Goal: Contribute content

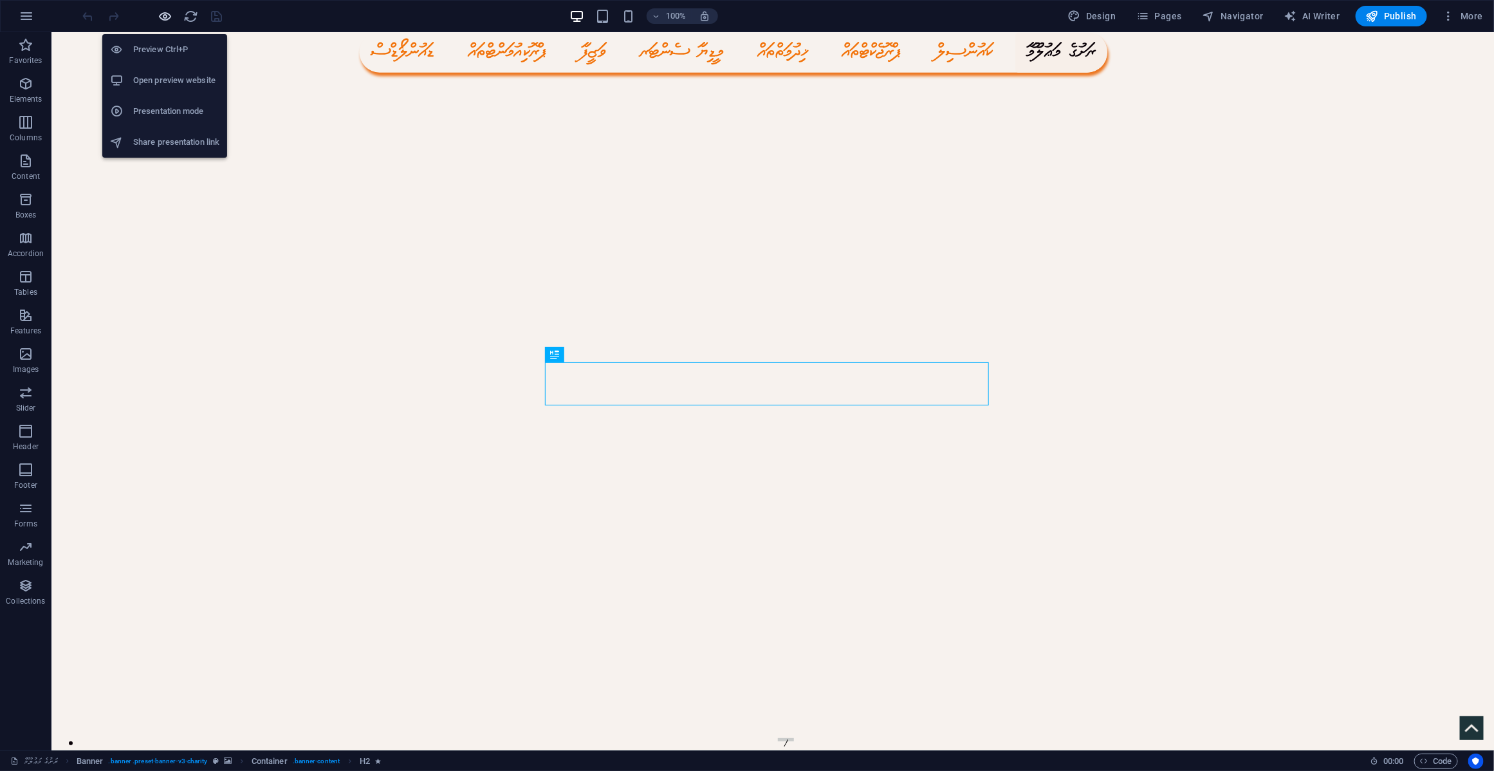
click at [164, 9] on icon "button" at bounding box center [165, 16] width 15 height 15
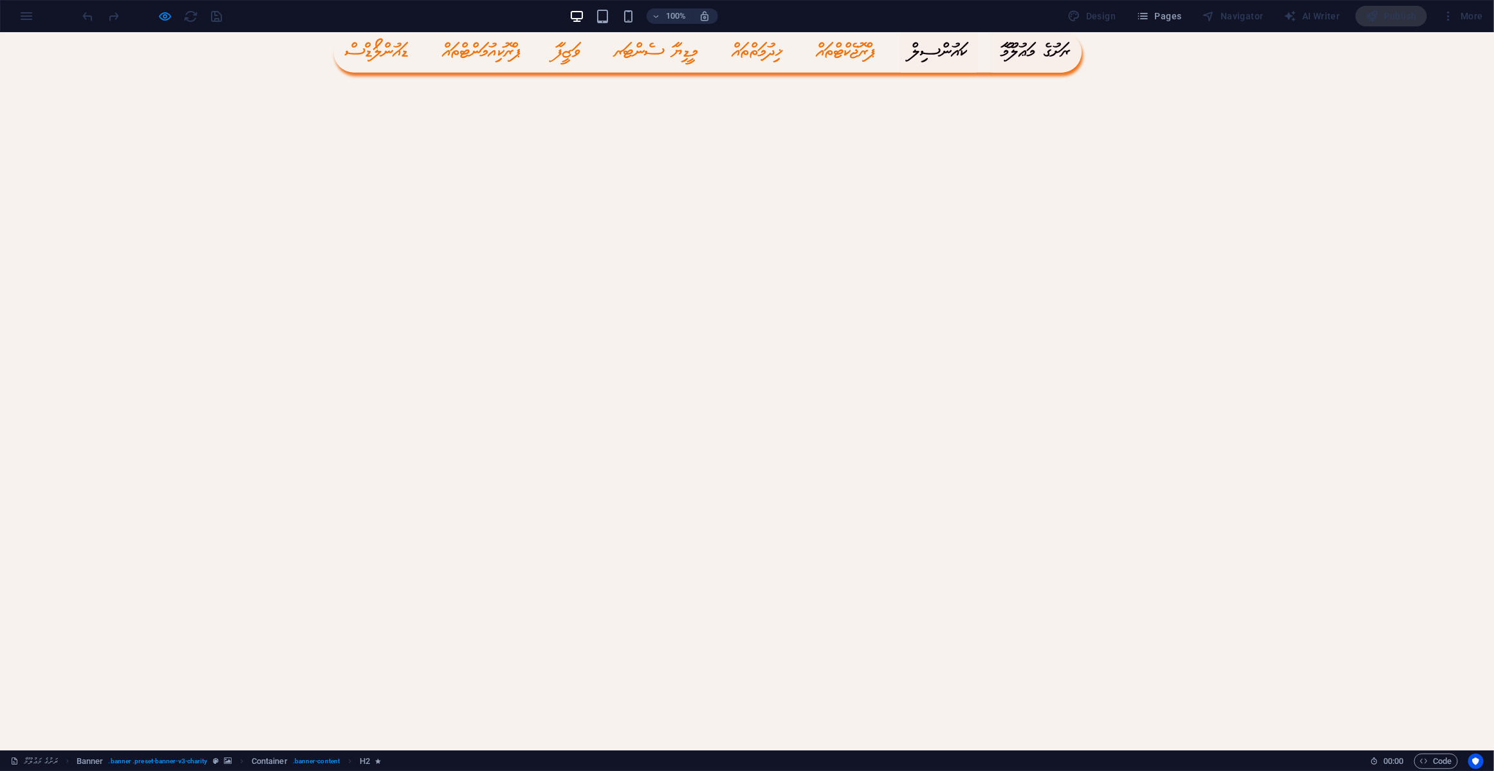
click at [979, 62] on link "ކައުންސިލް" at bounding box center [938, 52] width 79 height 41
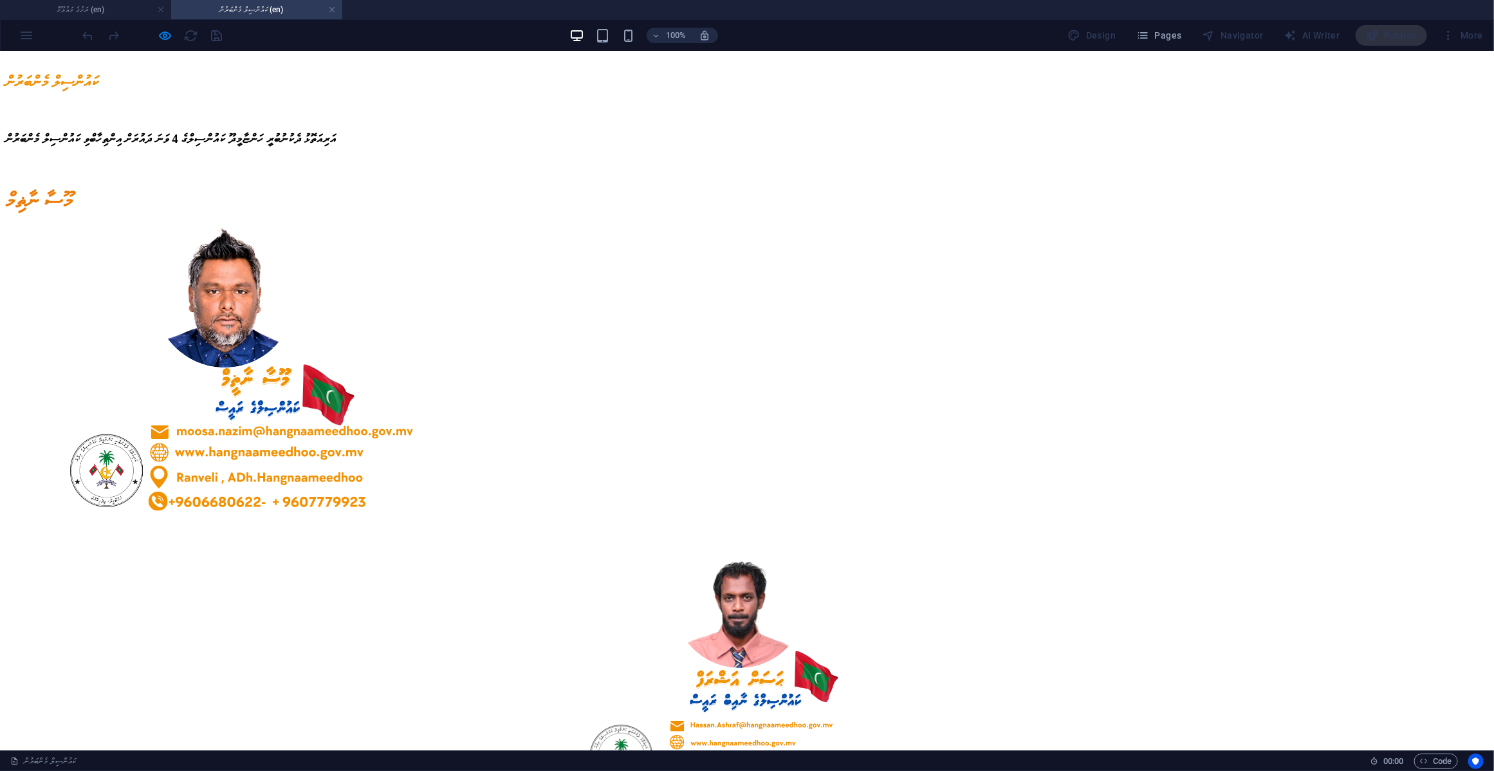
scroll to position [2048, 0]
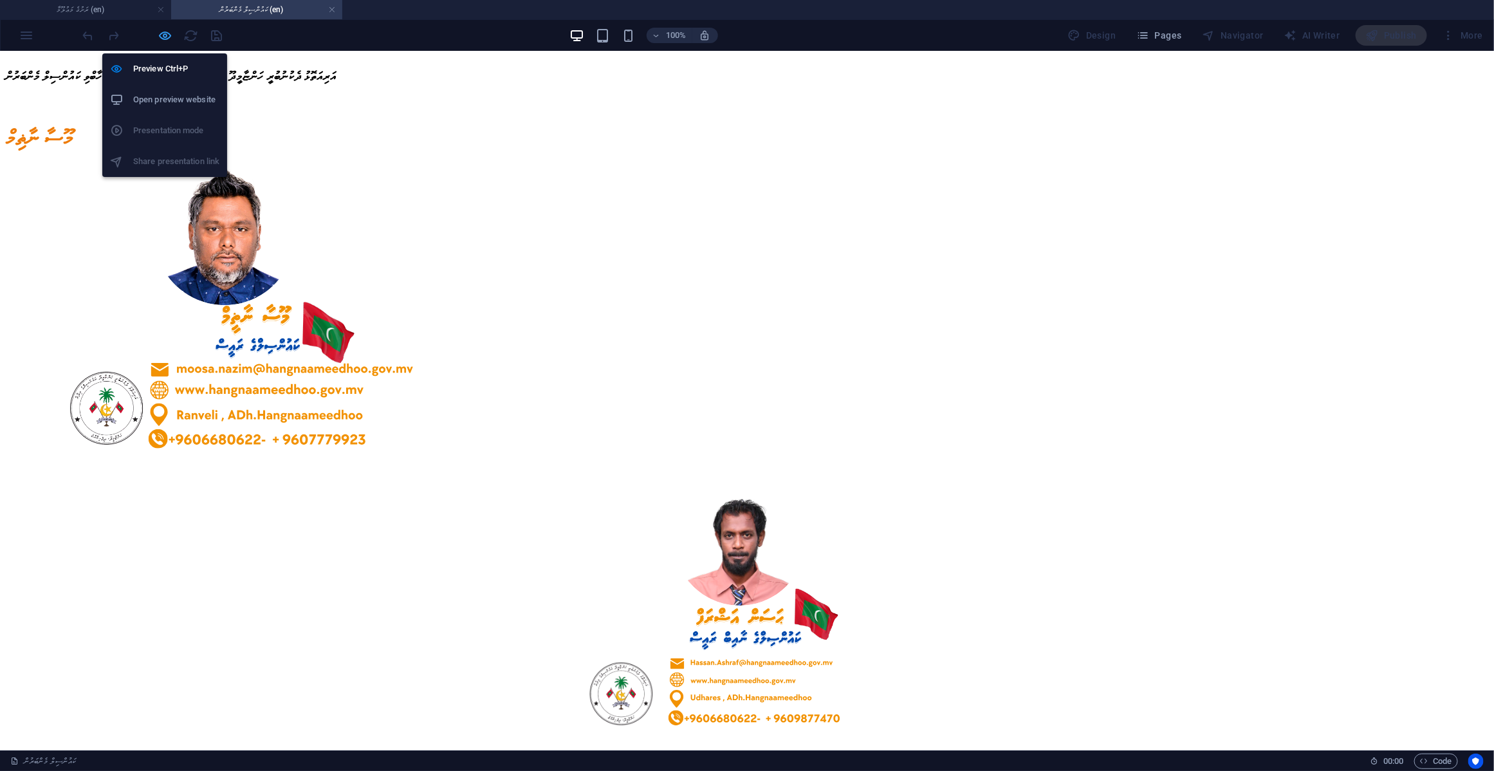
click at [161, 34] on icon "button" at bounding box center [165, 35] width 15 height 15
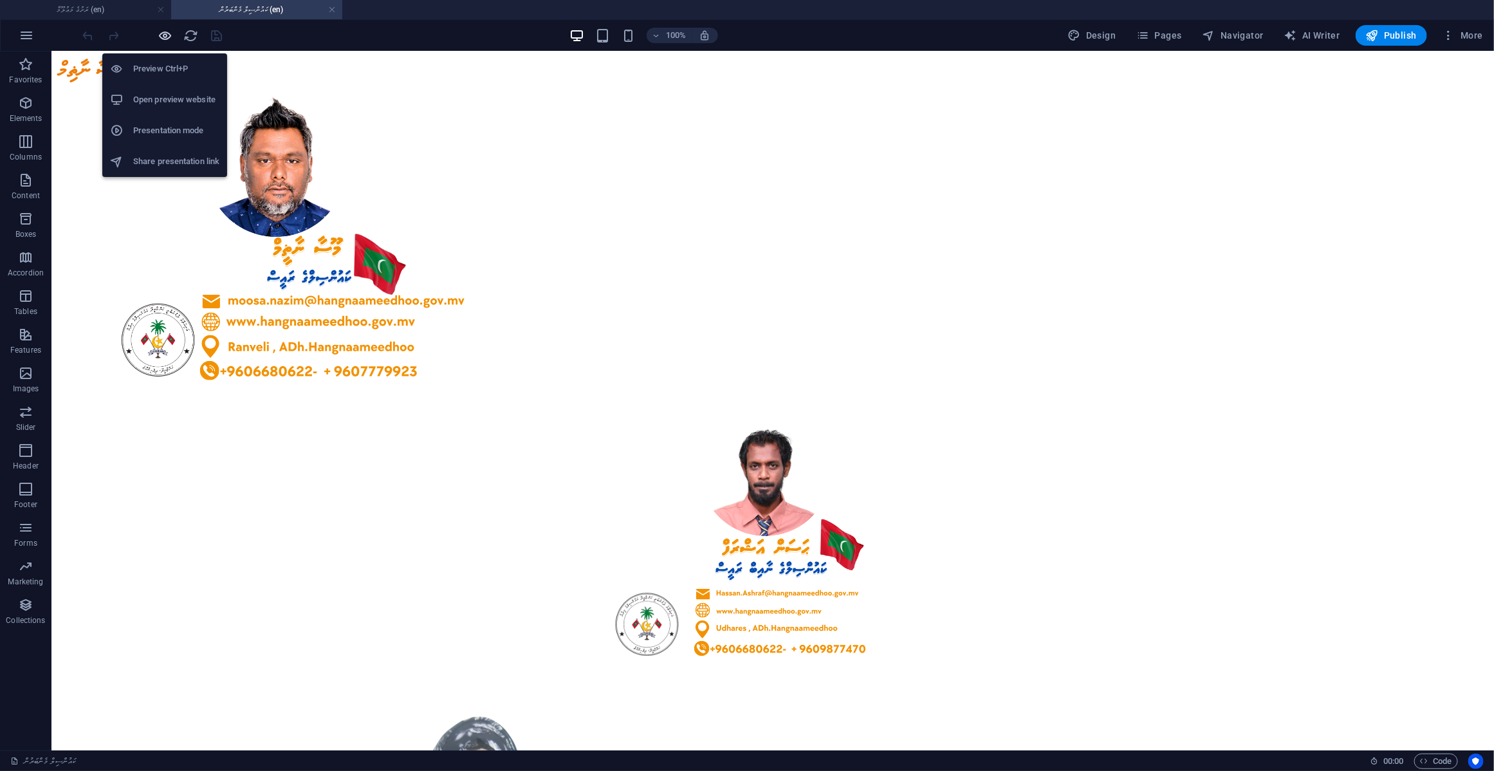
scroll to position [2047, 0]
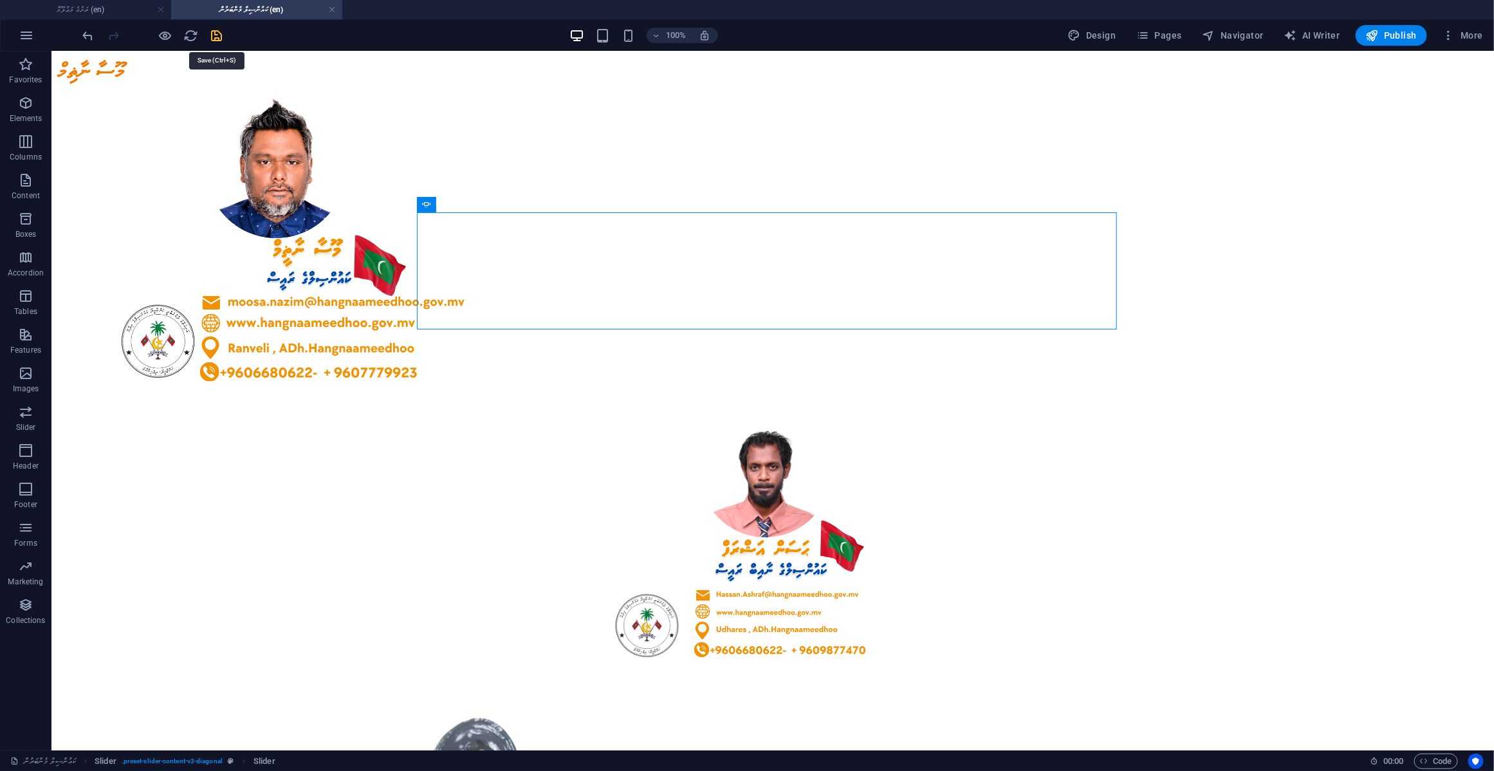
click at [210, 40] on icon "save" at bounding box center [217, 35] width 15 height 15
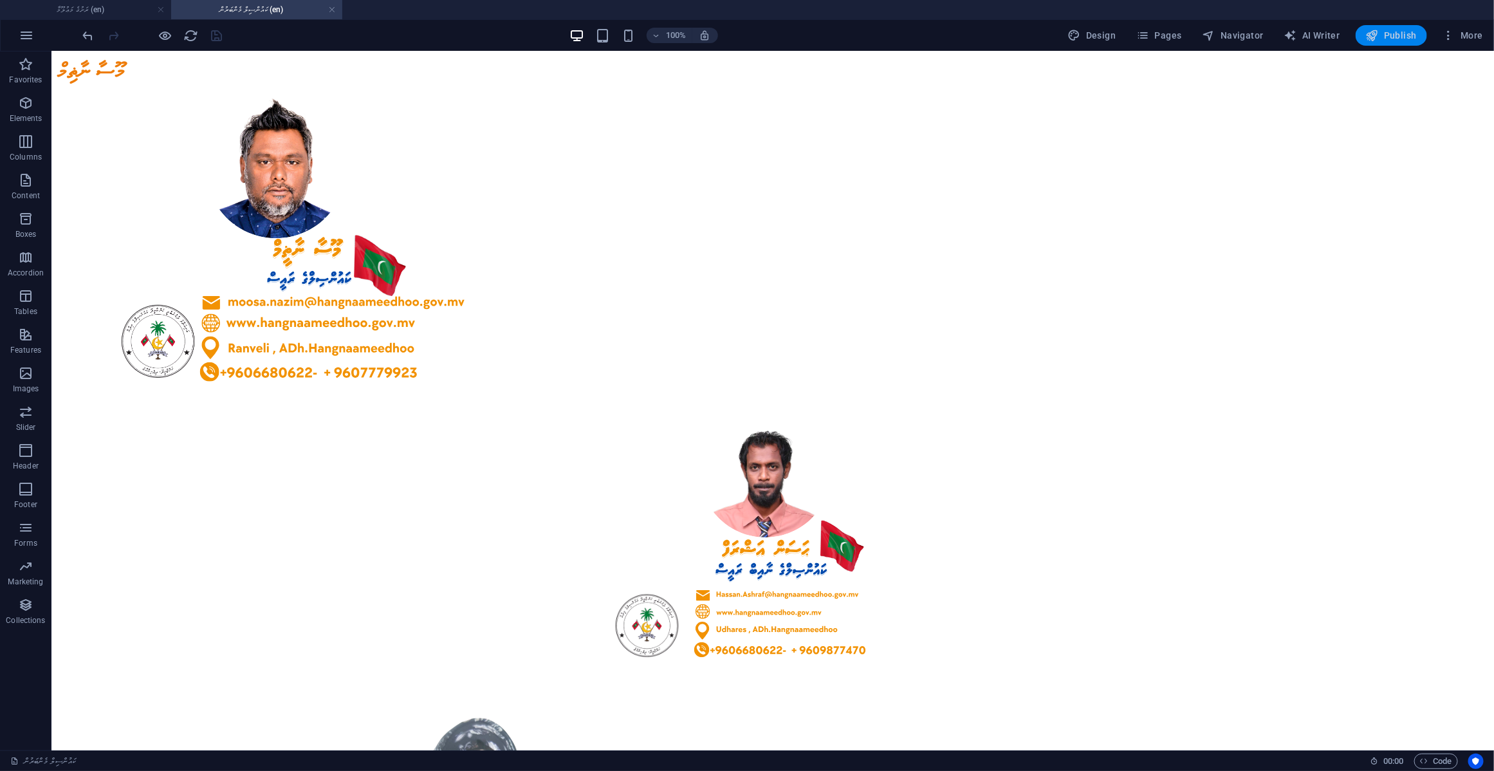
click at [1195, 36] on span "Publish" at bounding box center [1391, 35] width 51 height 13
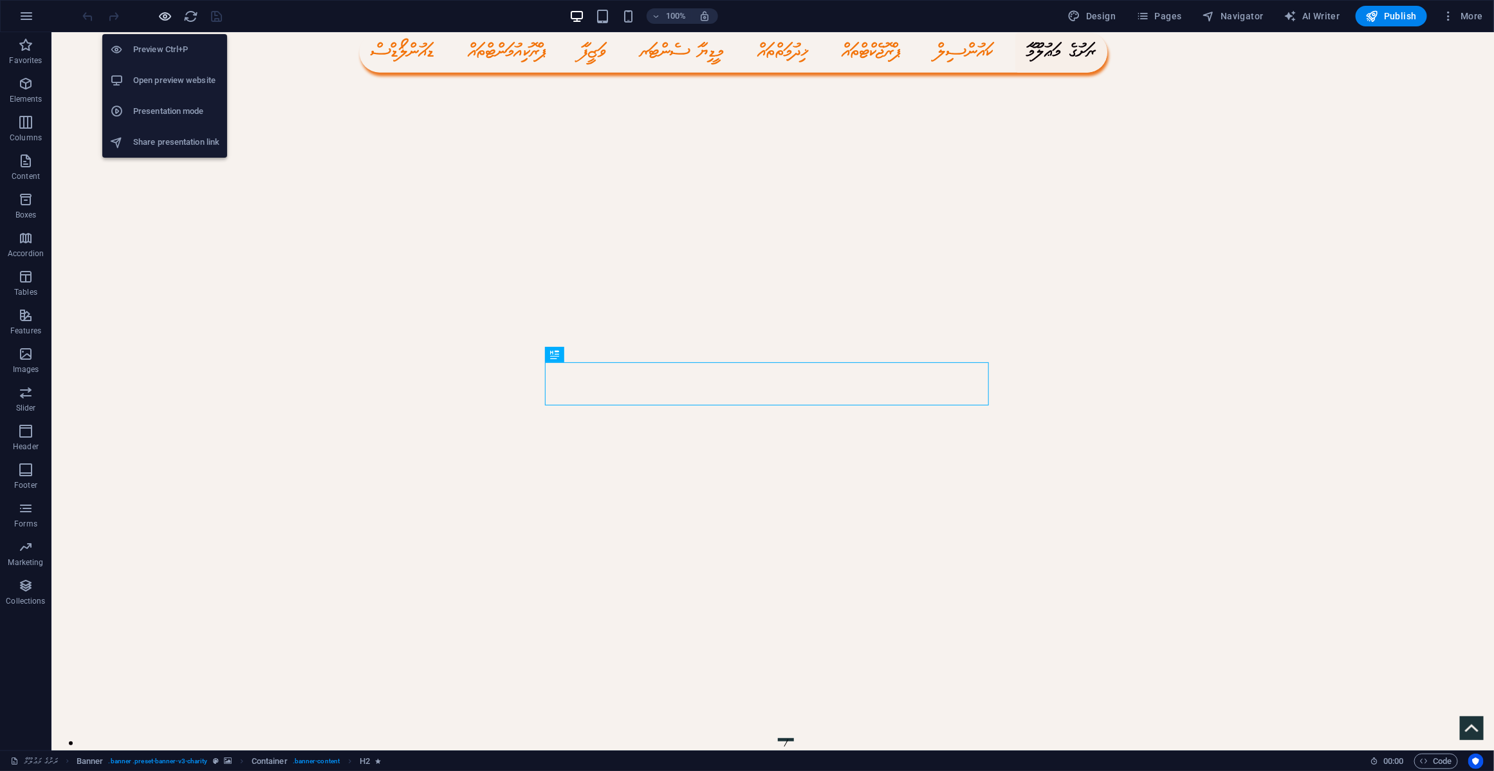
drag, startPoint x: 165, startPoint y: 16, endPoint x: 263, endPoint y: 71, distance: 112.4
click at [165, 16] on icon "button" at bounding box center [165, 16] width 15 height 15
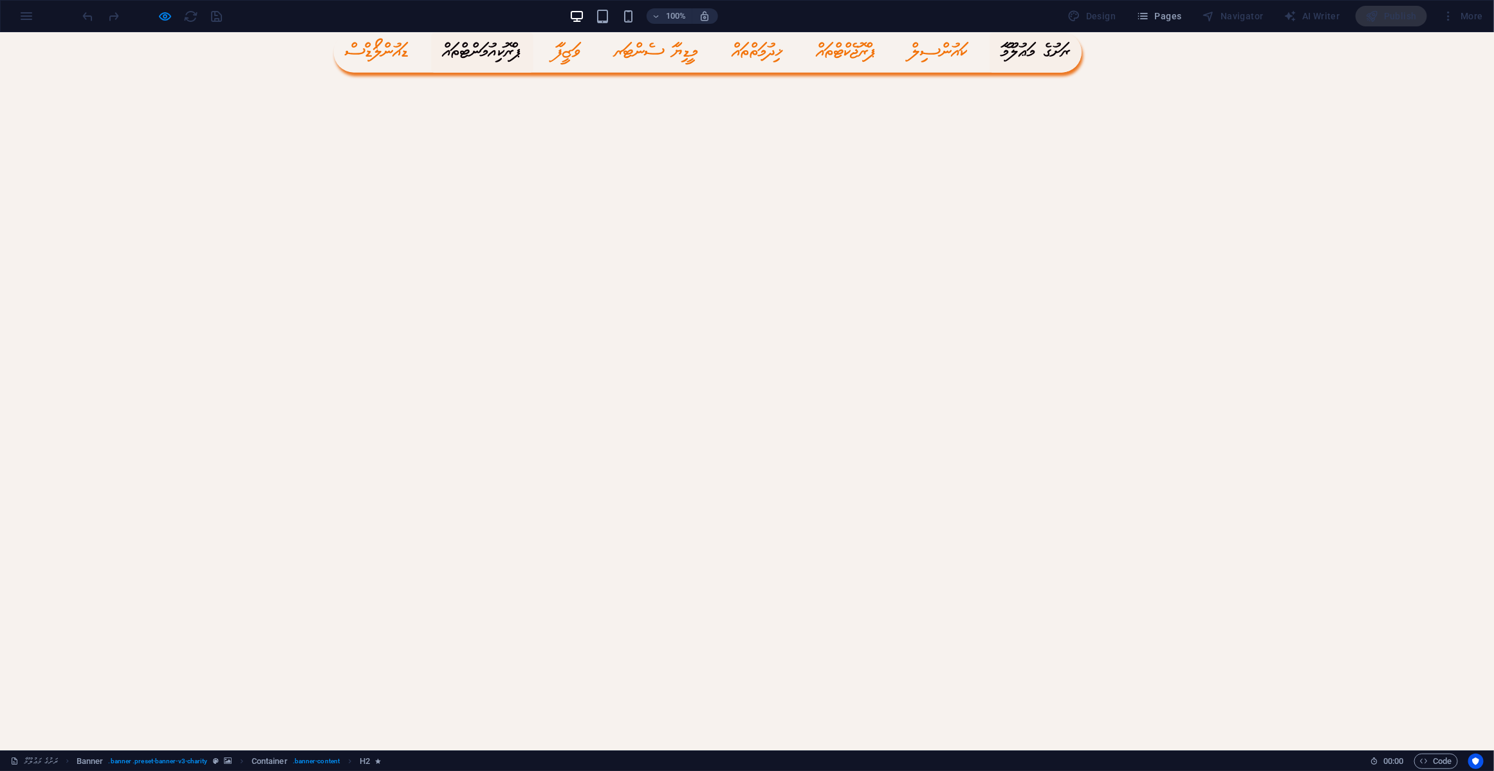
click at [533, 53] on link "ޕްރޮކިއުމަންޓްތައް" at bounding box center [482, 52] width 102 height 41
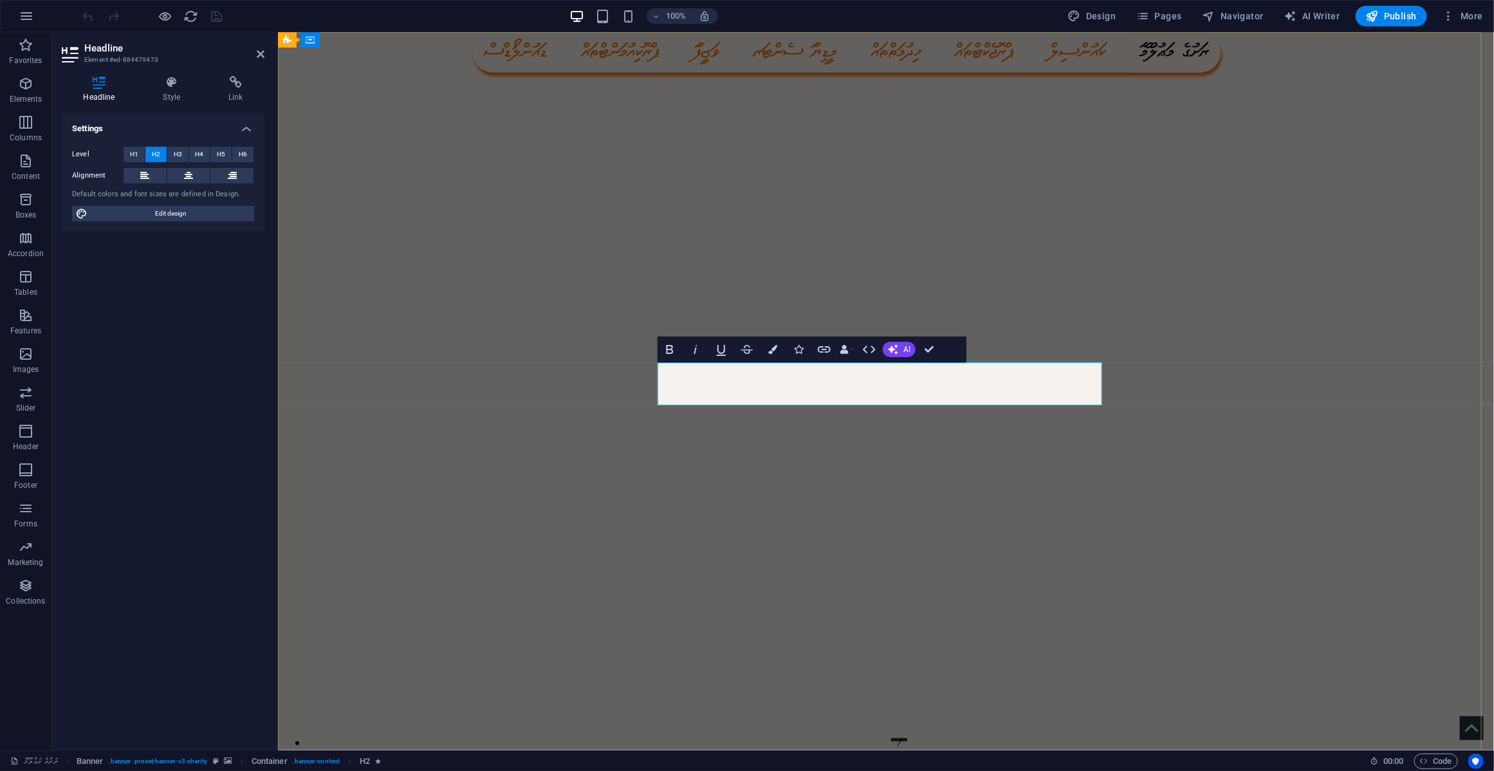
drag, startPoint x: 786, startPoint y: 389, endPoint x: 613, endPoint y: 389, distance: 173.7
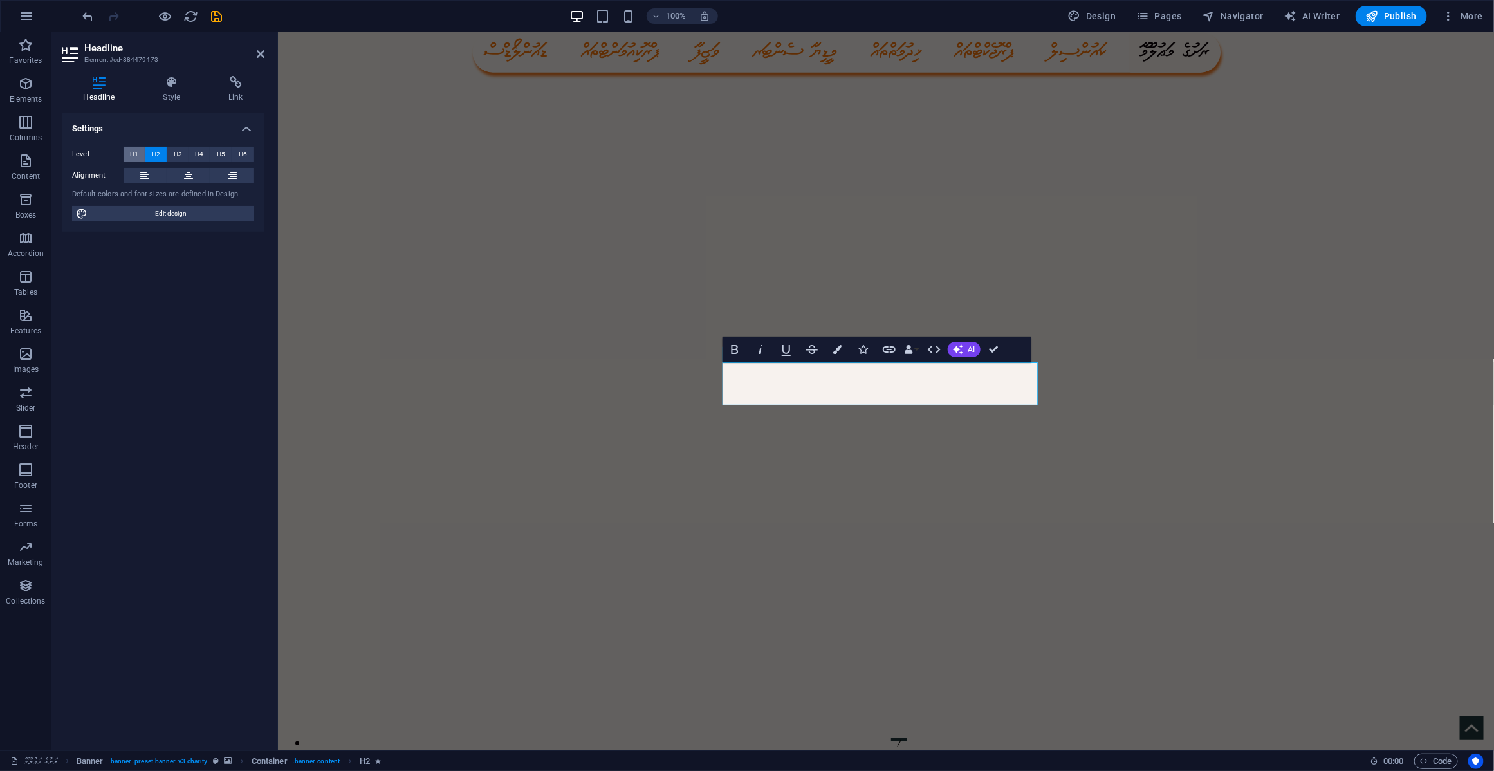
click at [138, 149] on button "H1" at bounding box center [134, 154] width 21 height 15
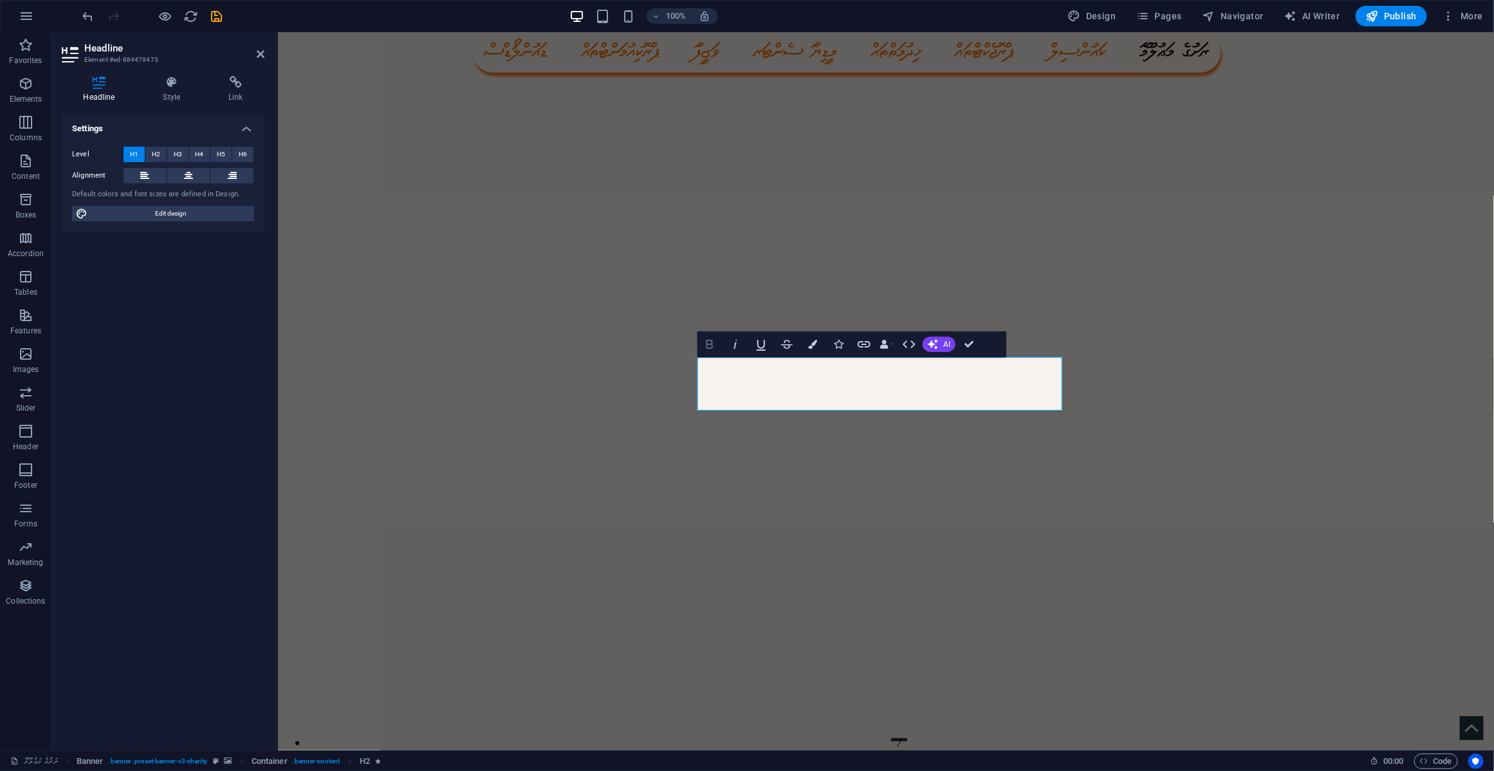
click at [711, 342] on icon "button" at bounding box center [709, 344] width 15 height 15
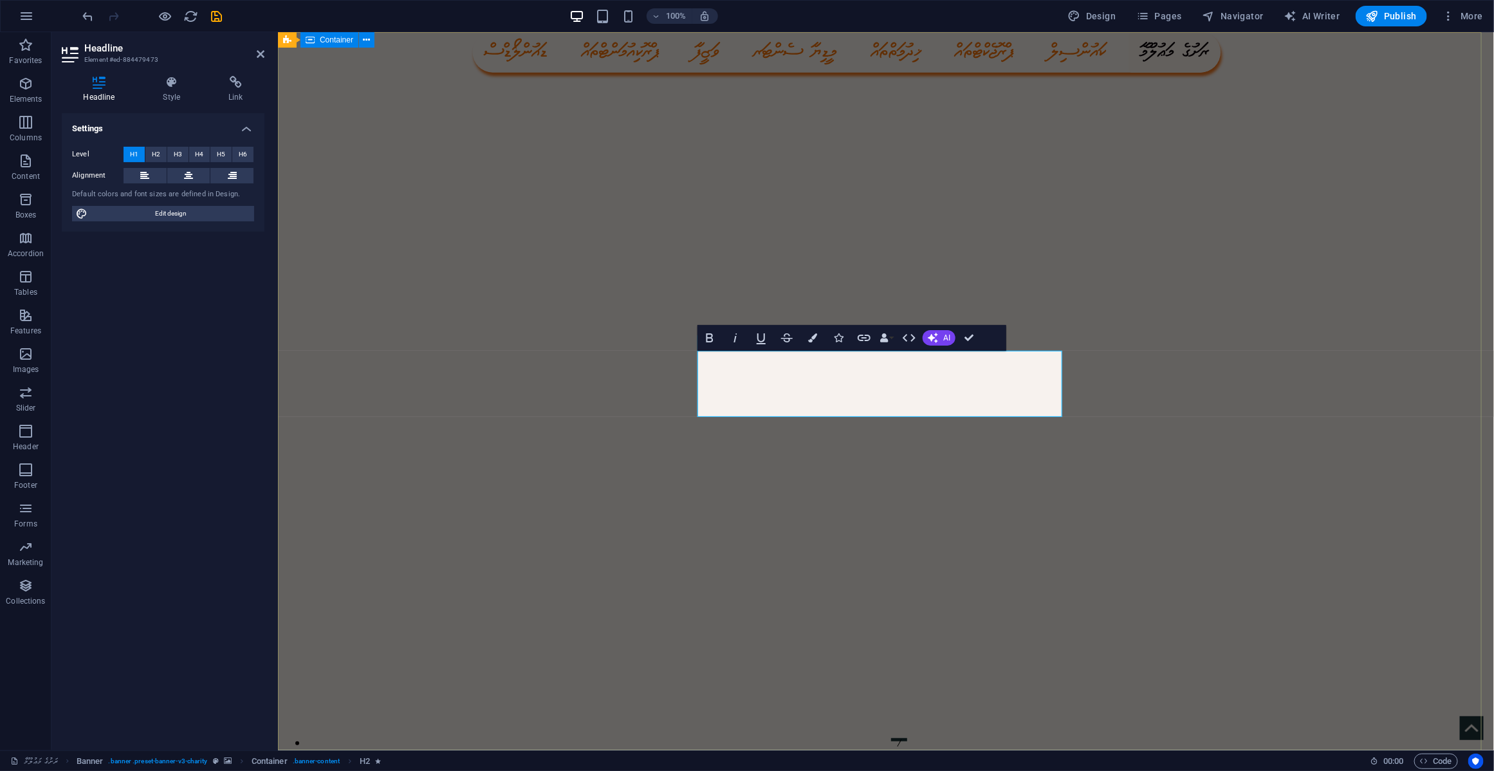
drag, startPoint x: 707, startPoint y: 391, endPoint x: 1068, endPoint y: 399, distance: 361.1
click at [712, 339] on icon "button" at bounding box center [709, 337] width 7 height 9
click at [708, 337] on icon "button" at bounding box center [709, 337] width 7 height 9
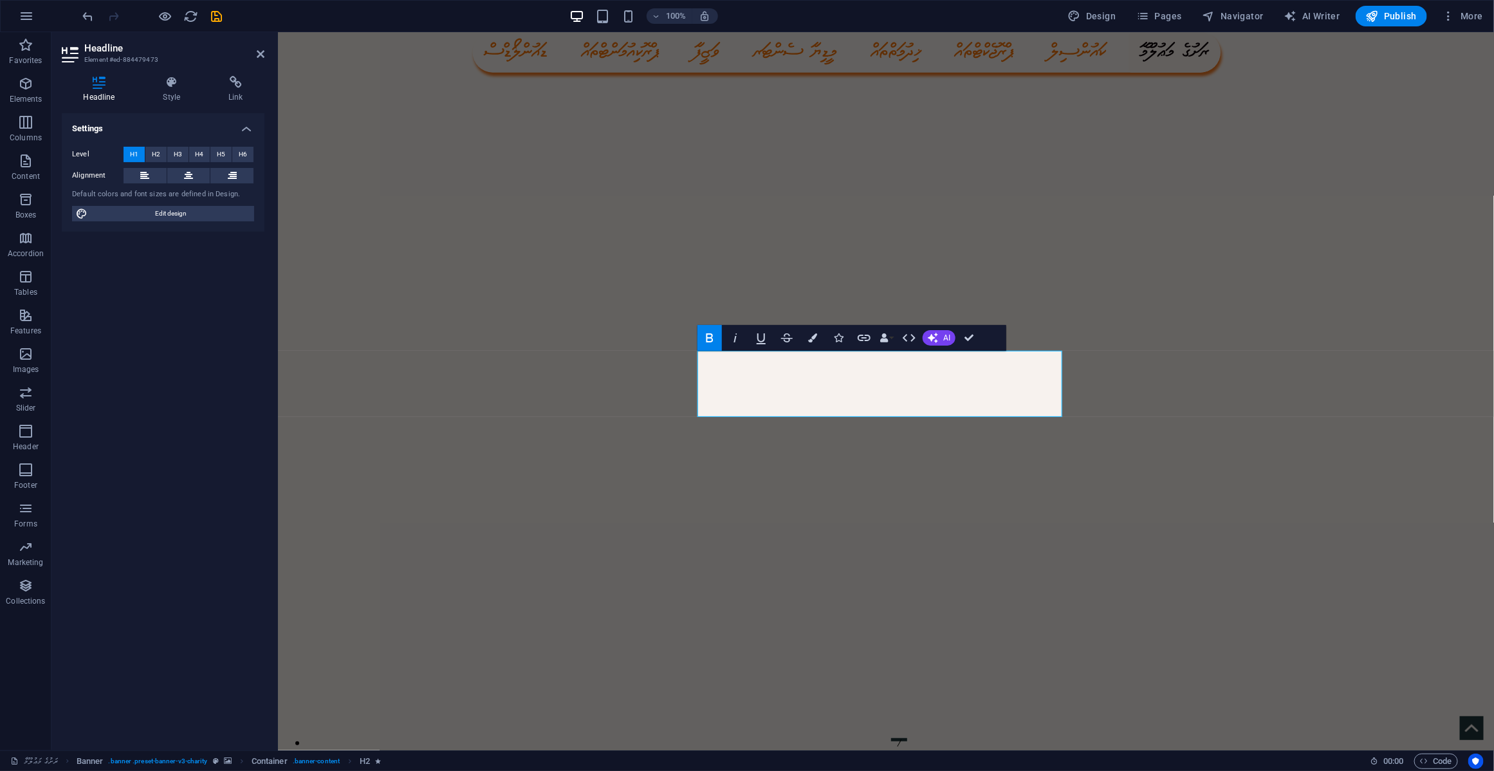
click at [708, 337] on icon "button" at bounding box center [709, 337] width 7 height 9
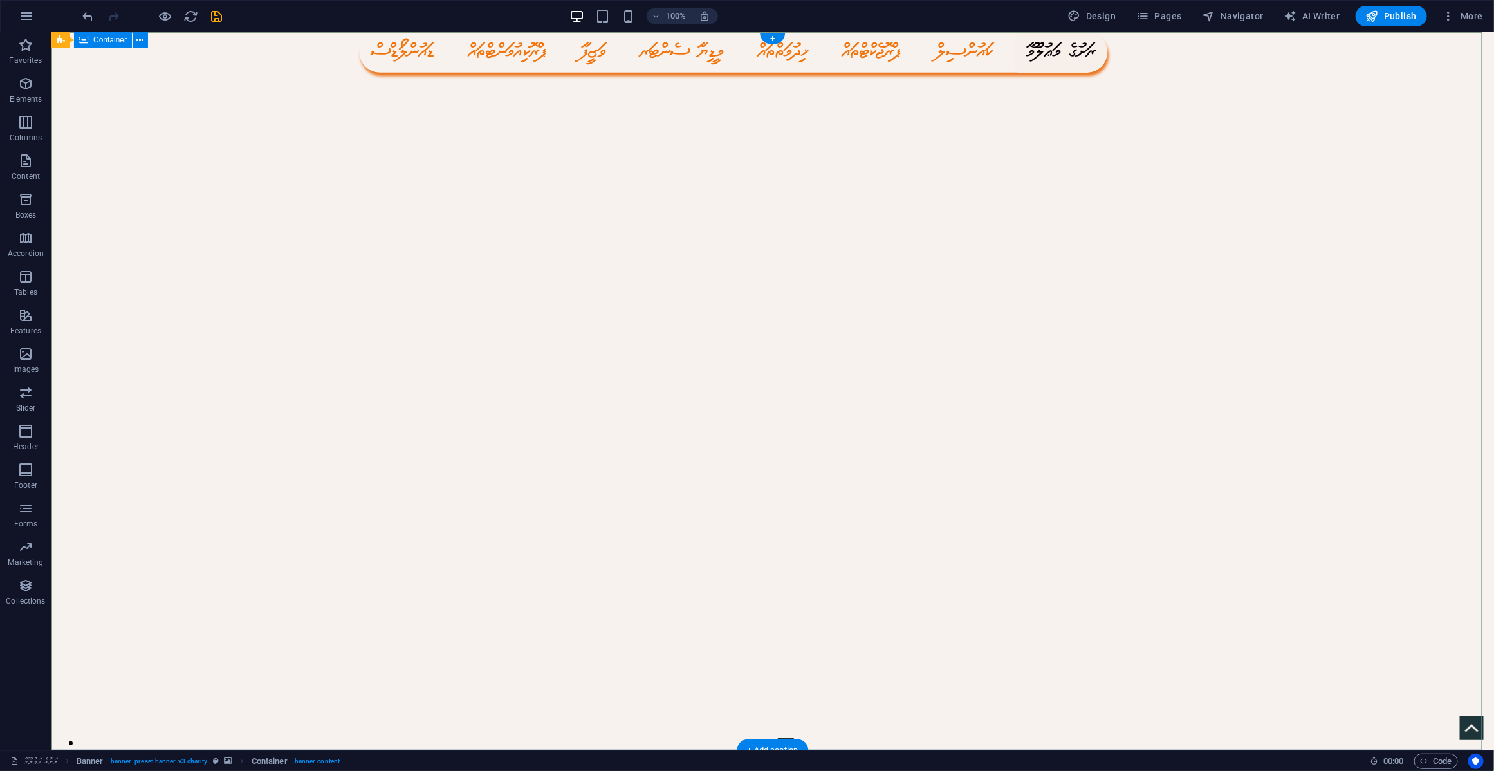
click at [216, 14] on icon "save" at bounding box center [217, 16] width 15 height 15
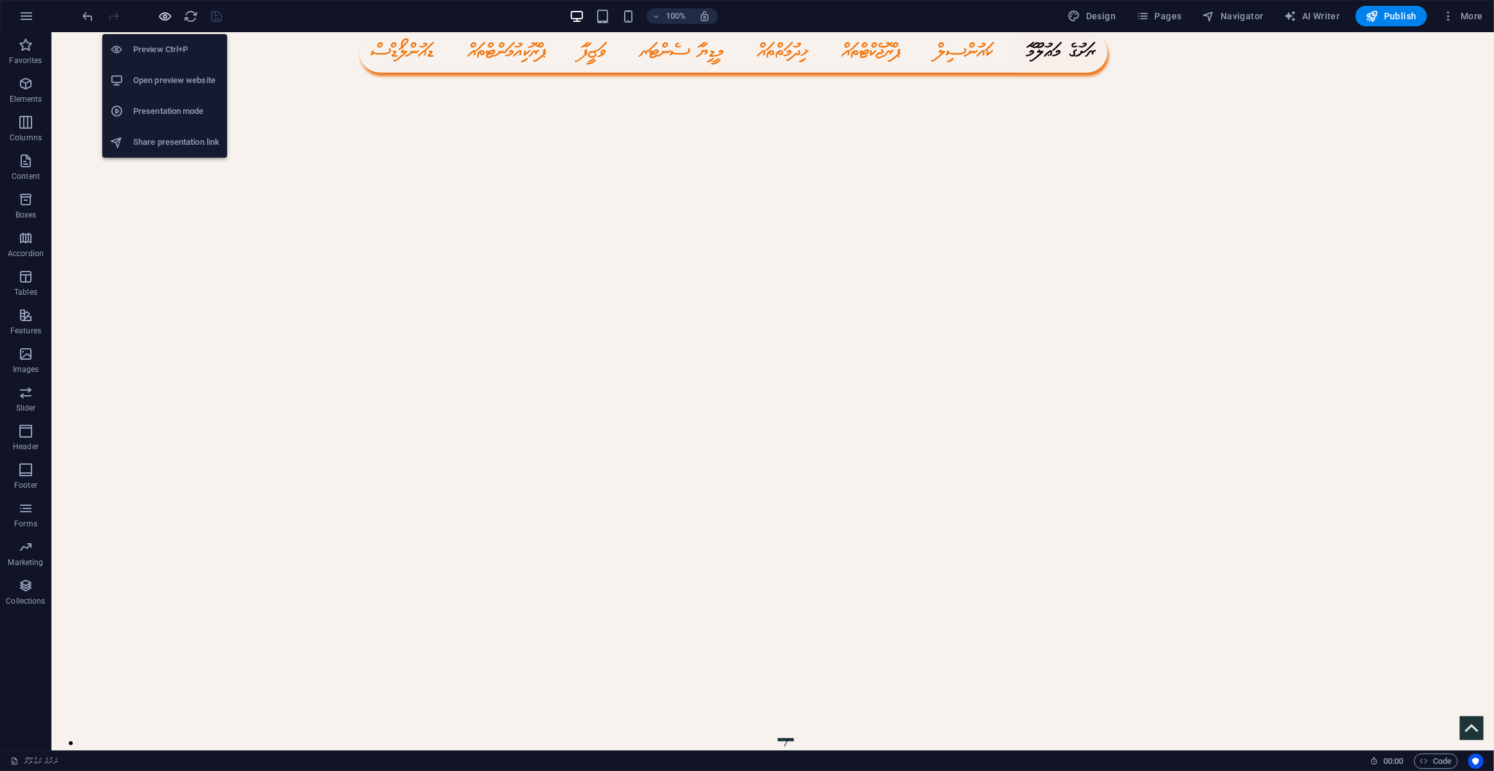
click at [164, 14] on icon "button" at bounding box center [165, 16] width 15 height 15
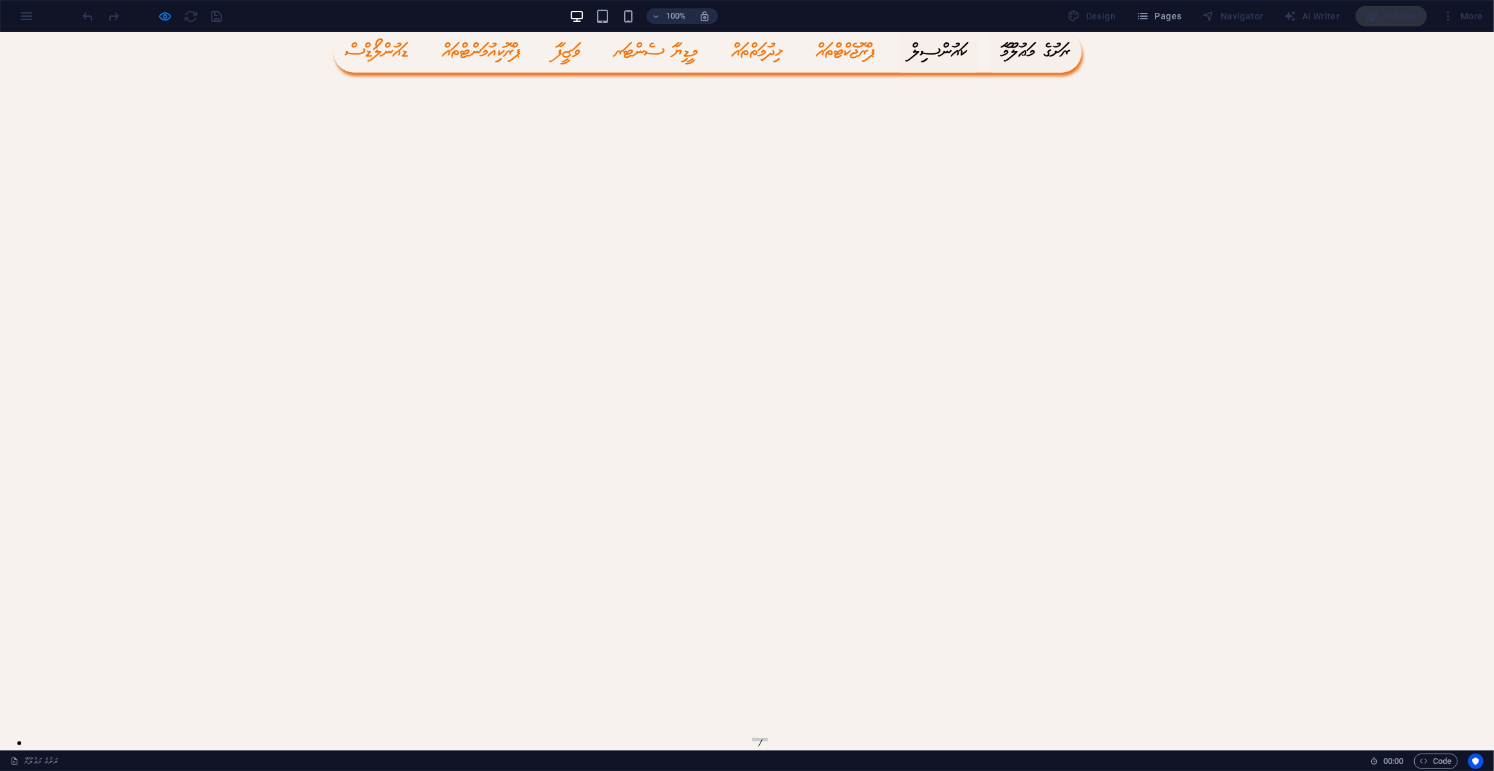
click at [979, 56] on link "ކައުންސިލް" at bounding box center [938, 52] width 79 height 41
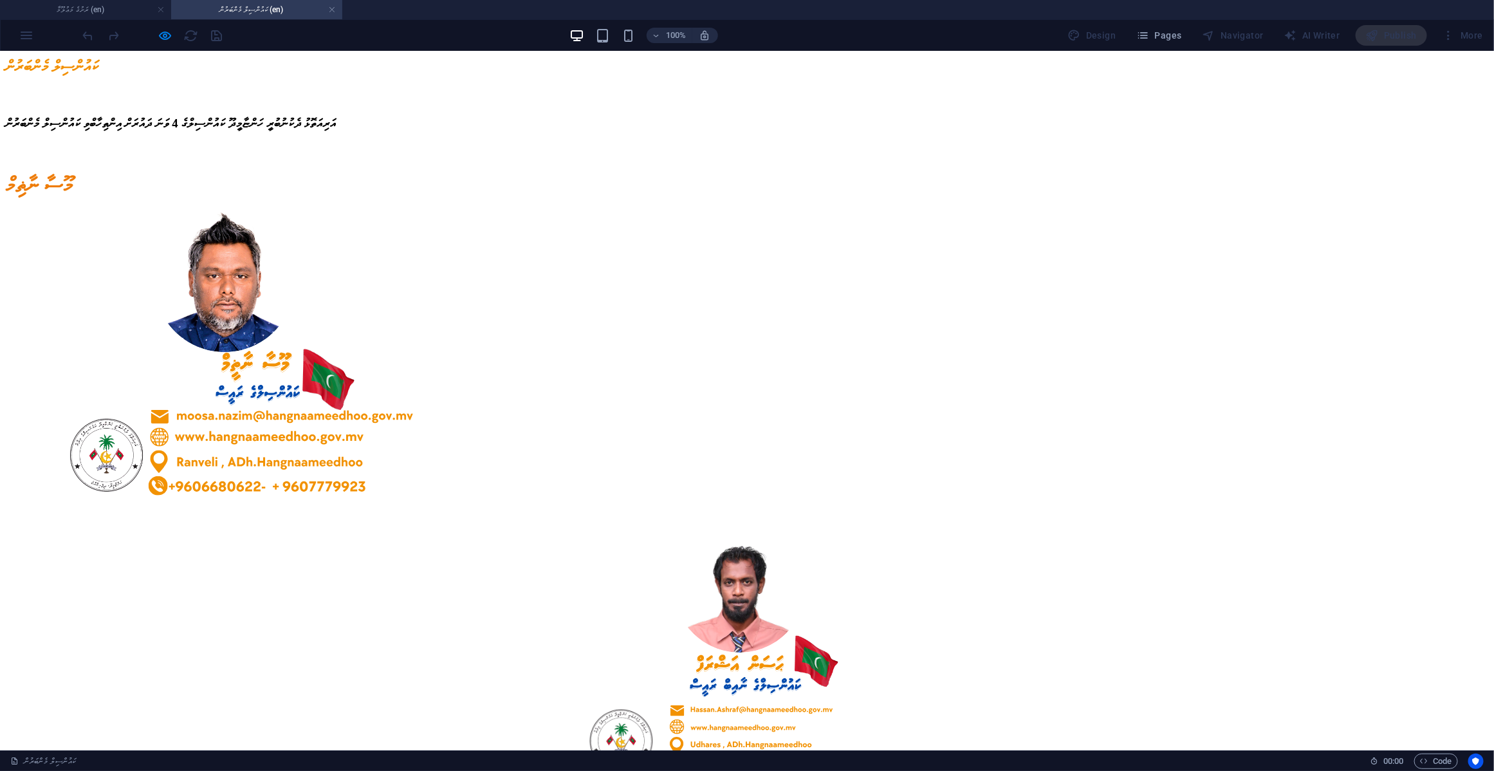
scroll to position [1998, 0]
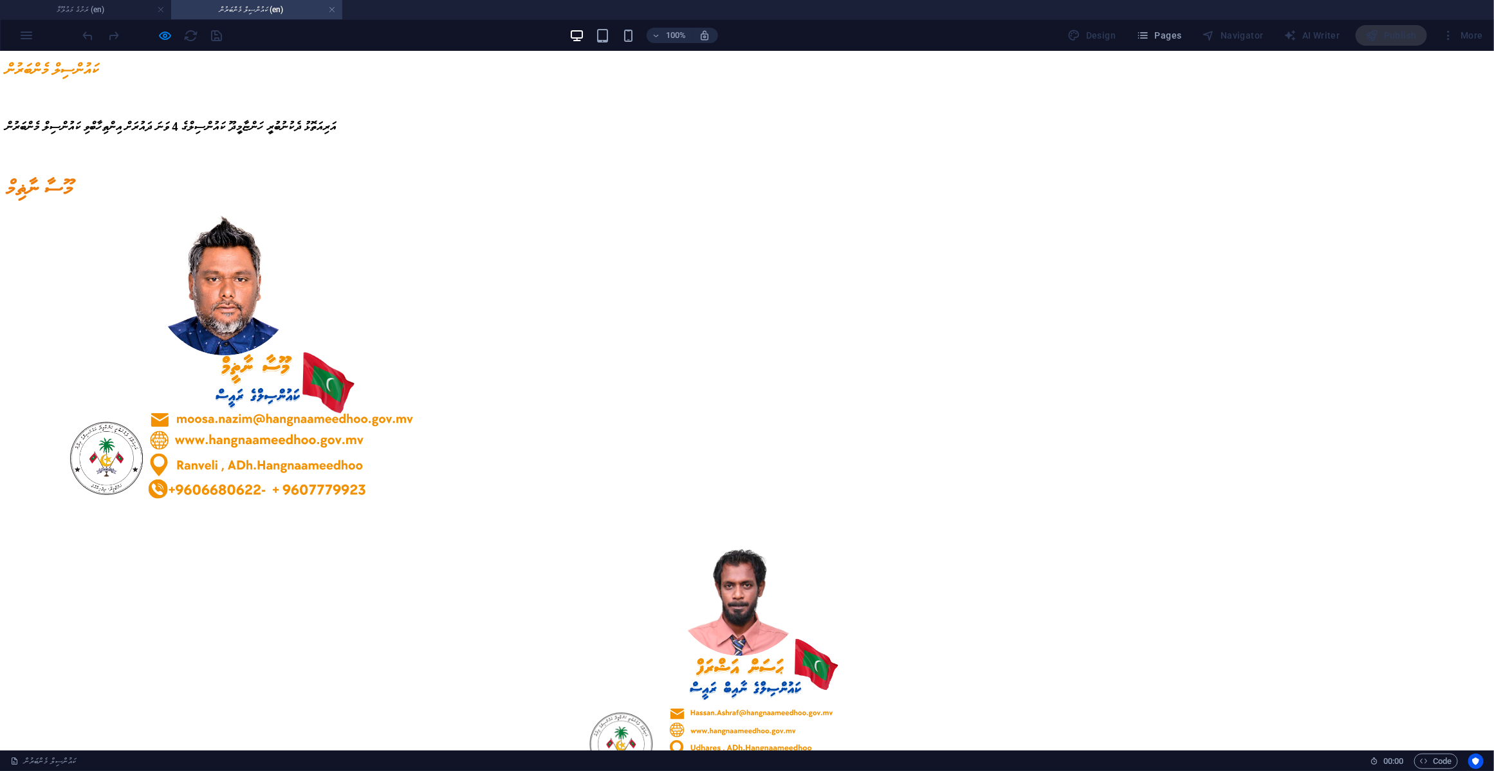
click at [158, 36] on icon "button" at bounding box center [165, 35] width 15 height 15
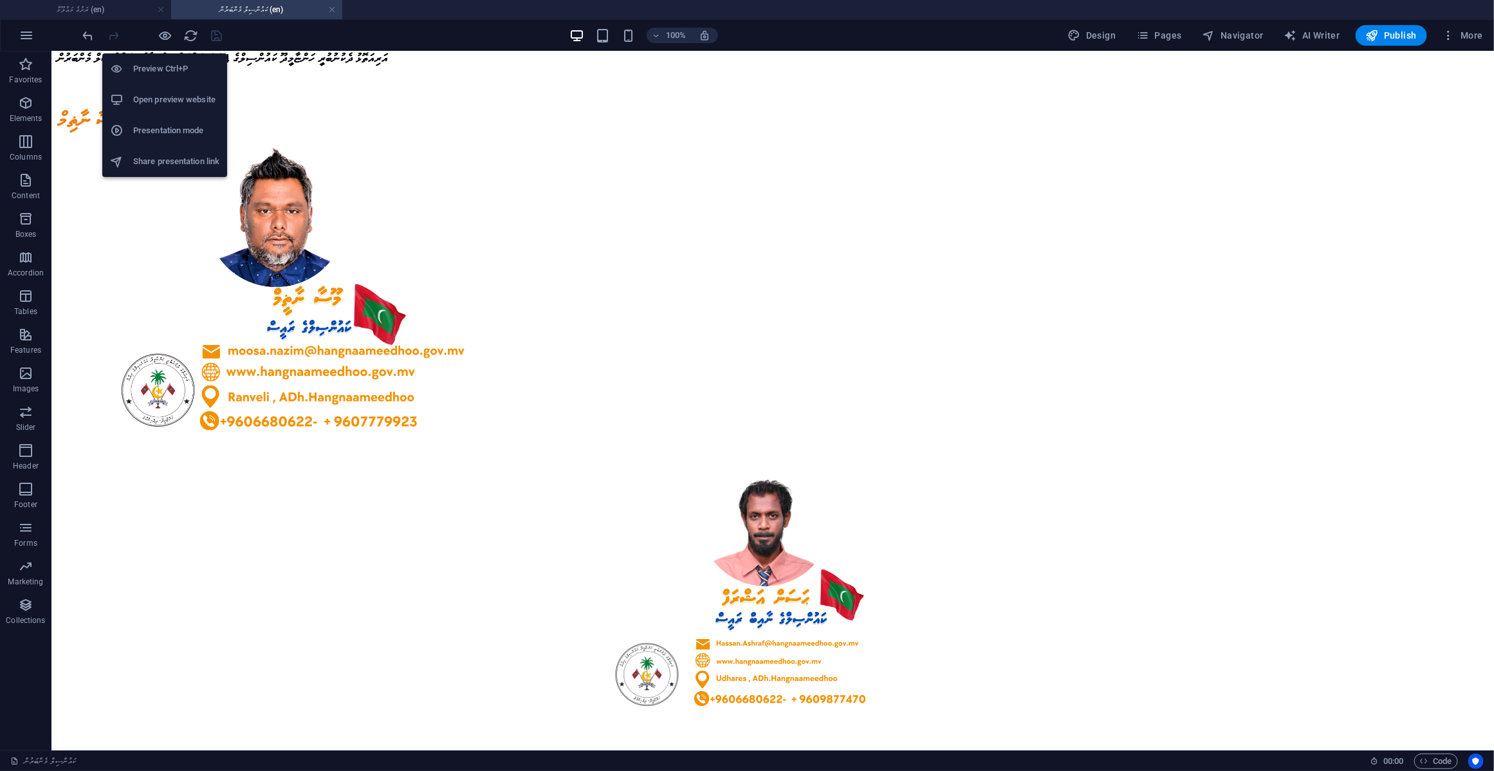
scroll to position [1996, 0]
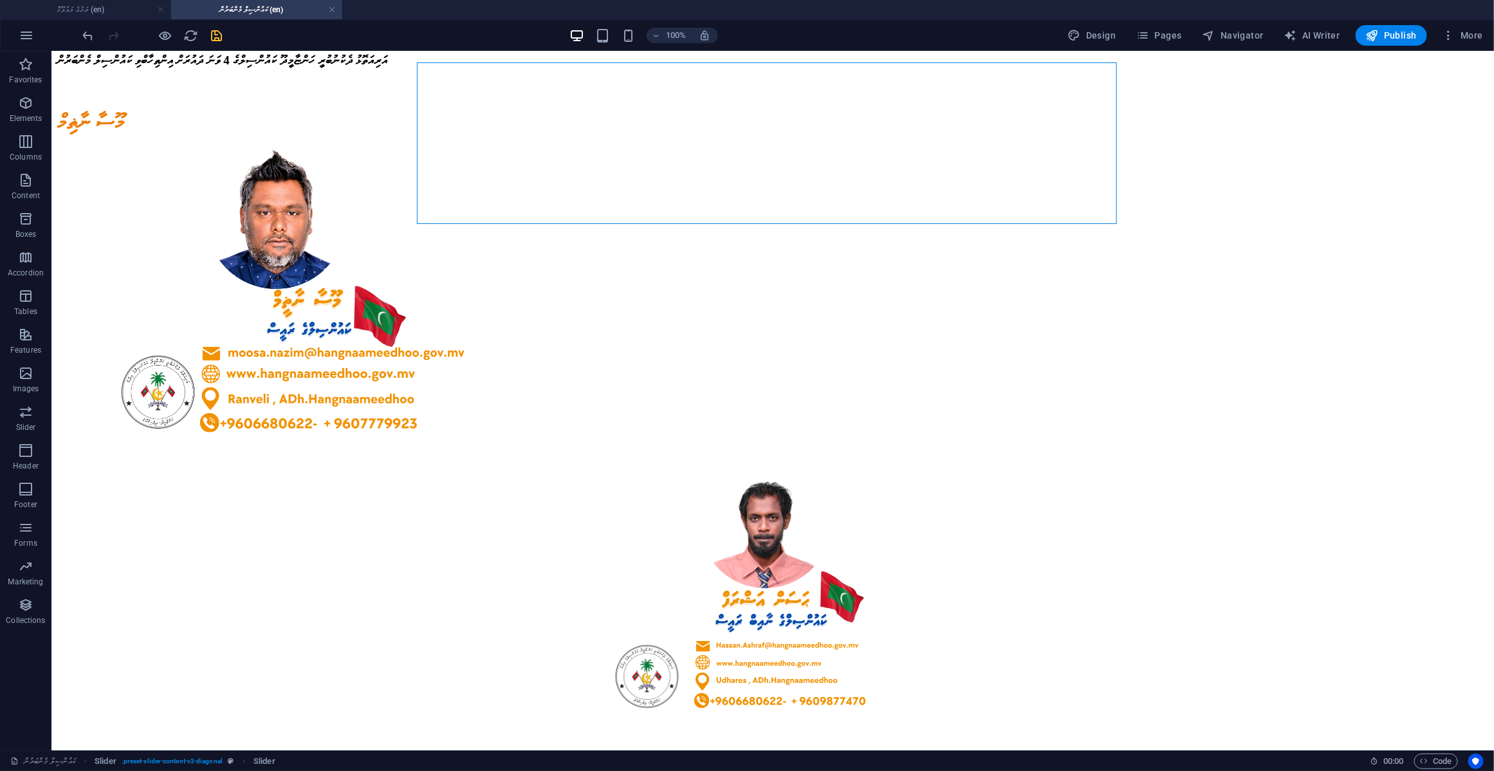
click at [213, 32] on icon "save" at bounding box center [217, 35] width 15 height 15
click at [1394, 35] on span "Publish" at bounding box center [1391, 35] width 51 height 13
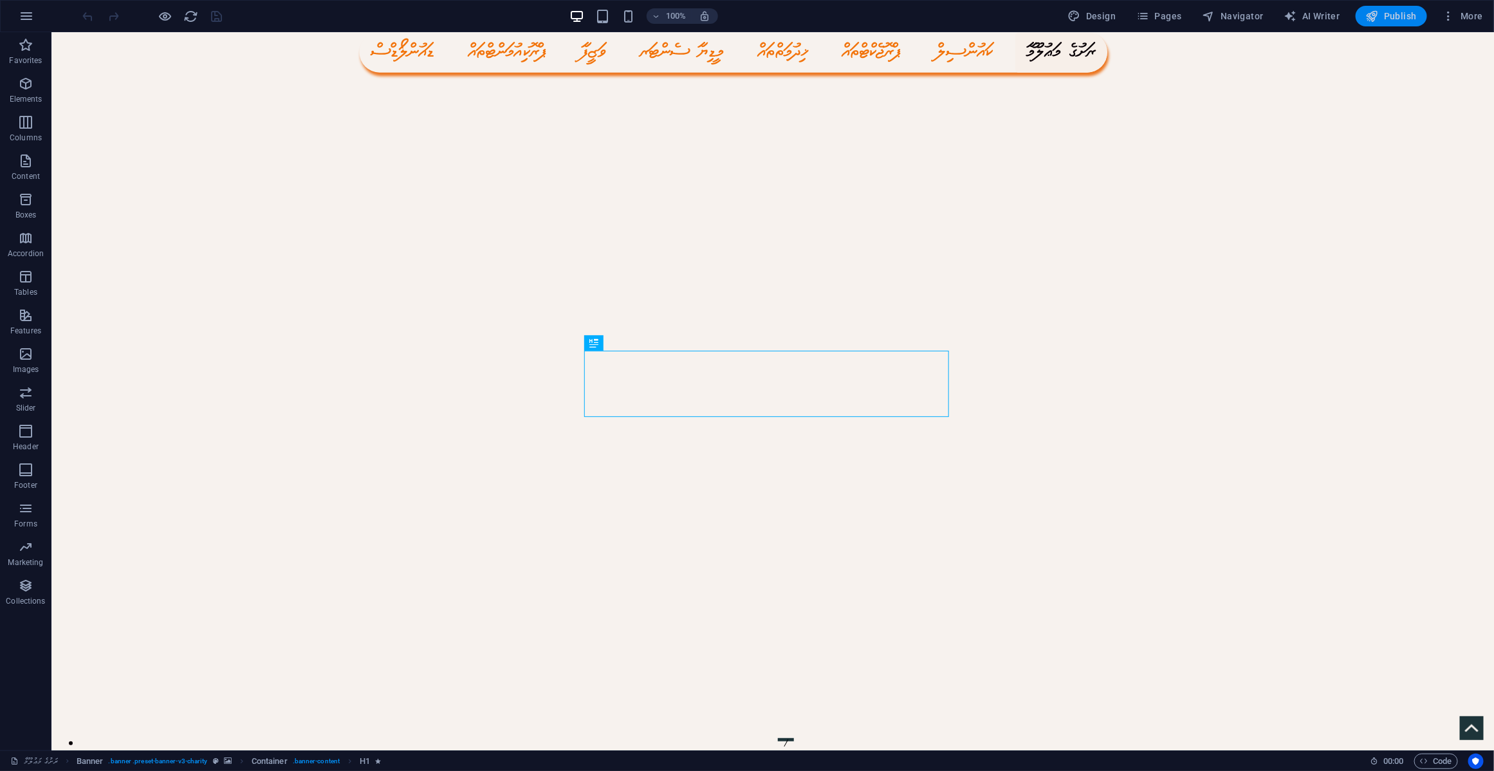
click at [1419, 19] on button "Publish" at bounding box center [1391, 16] width 71 height 21
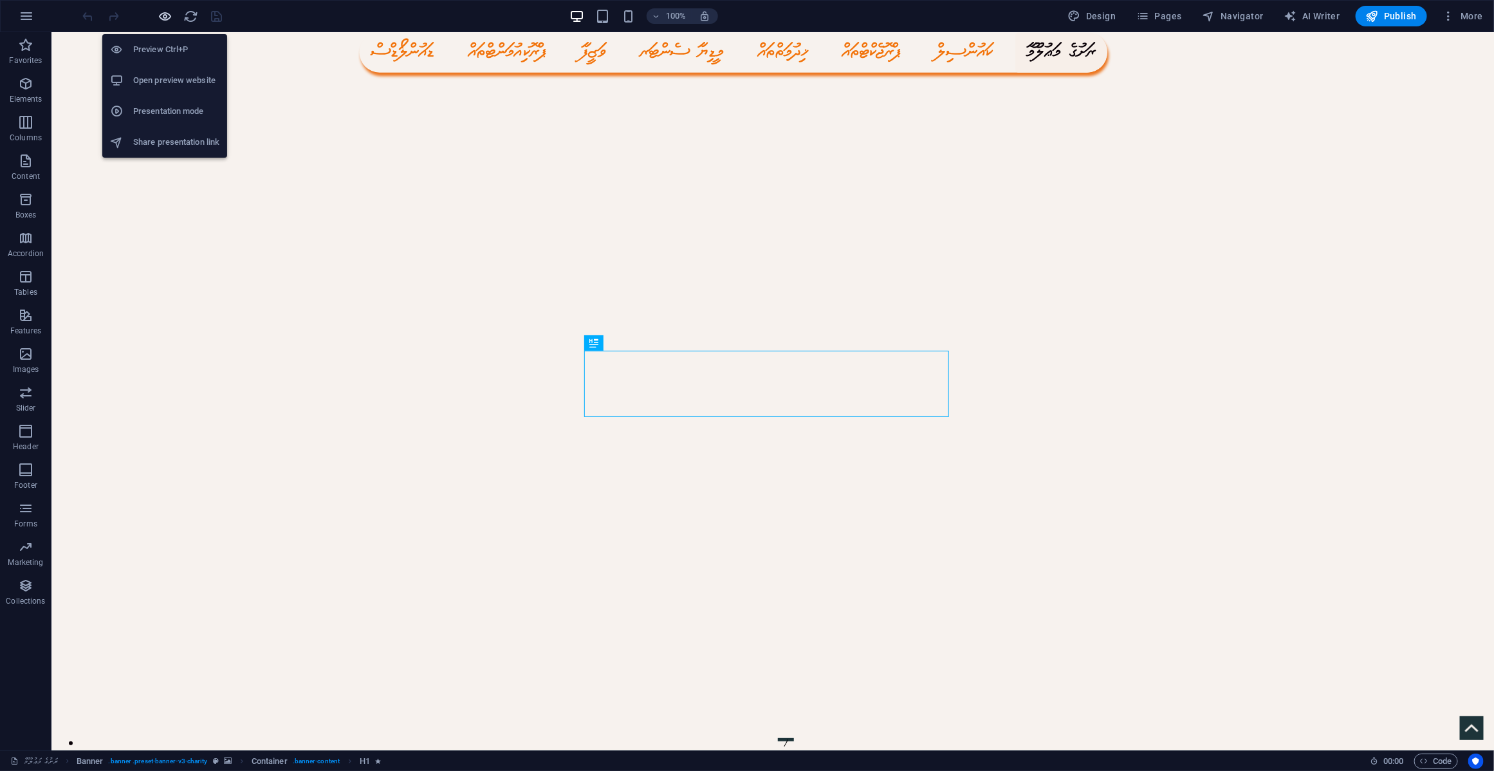
click at [168, 14] on icon "button" at bounding box center [165, 16] width 15 height 15
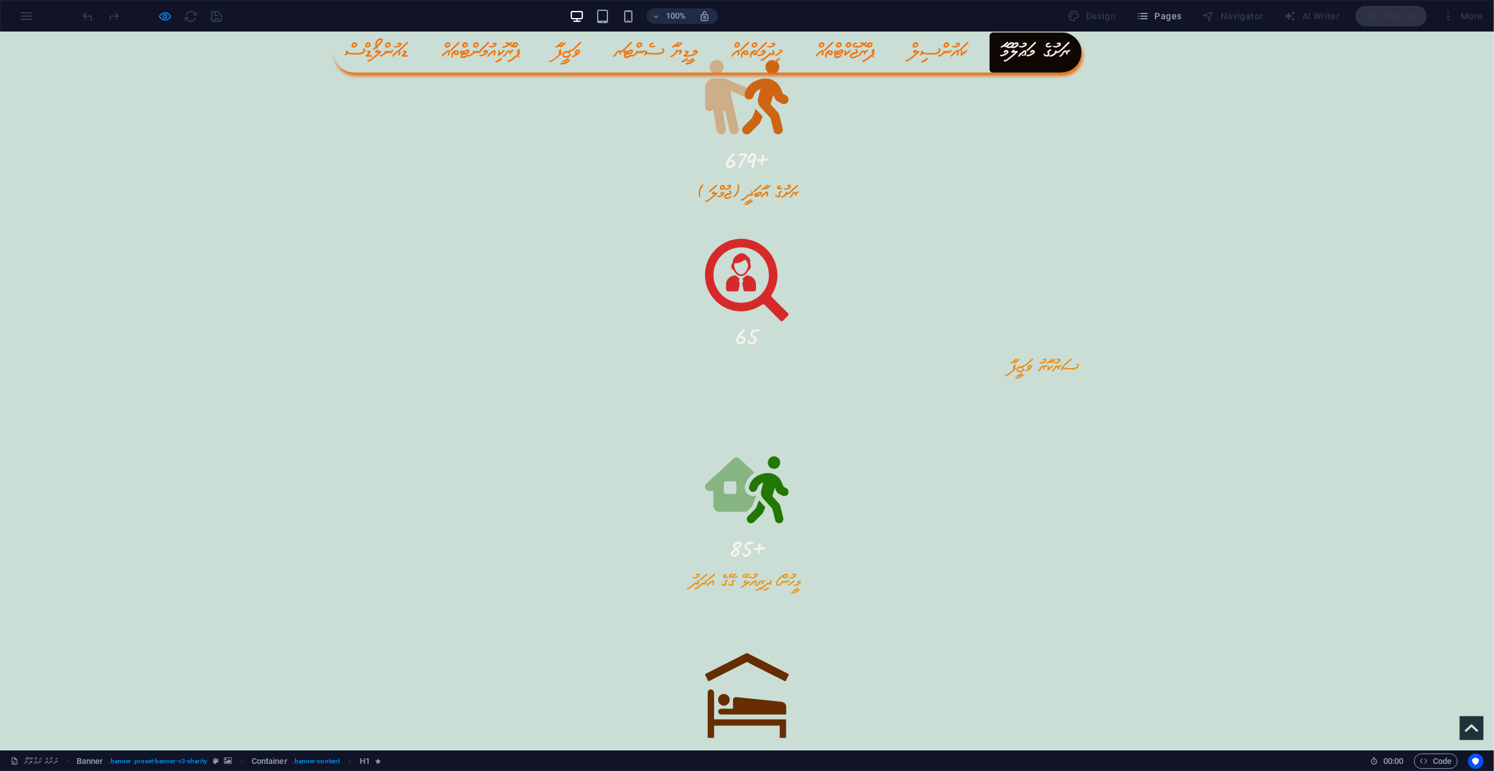
scroll to position [2340, 0]
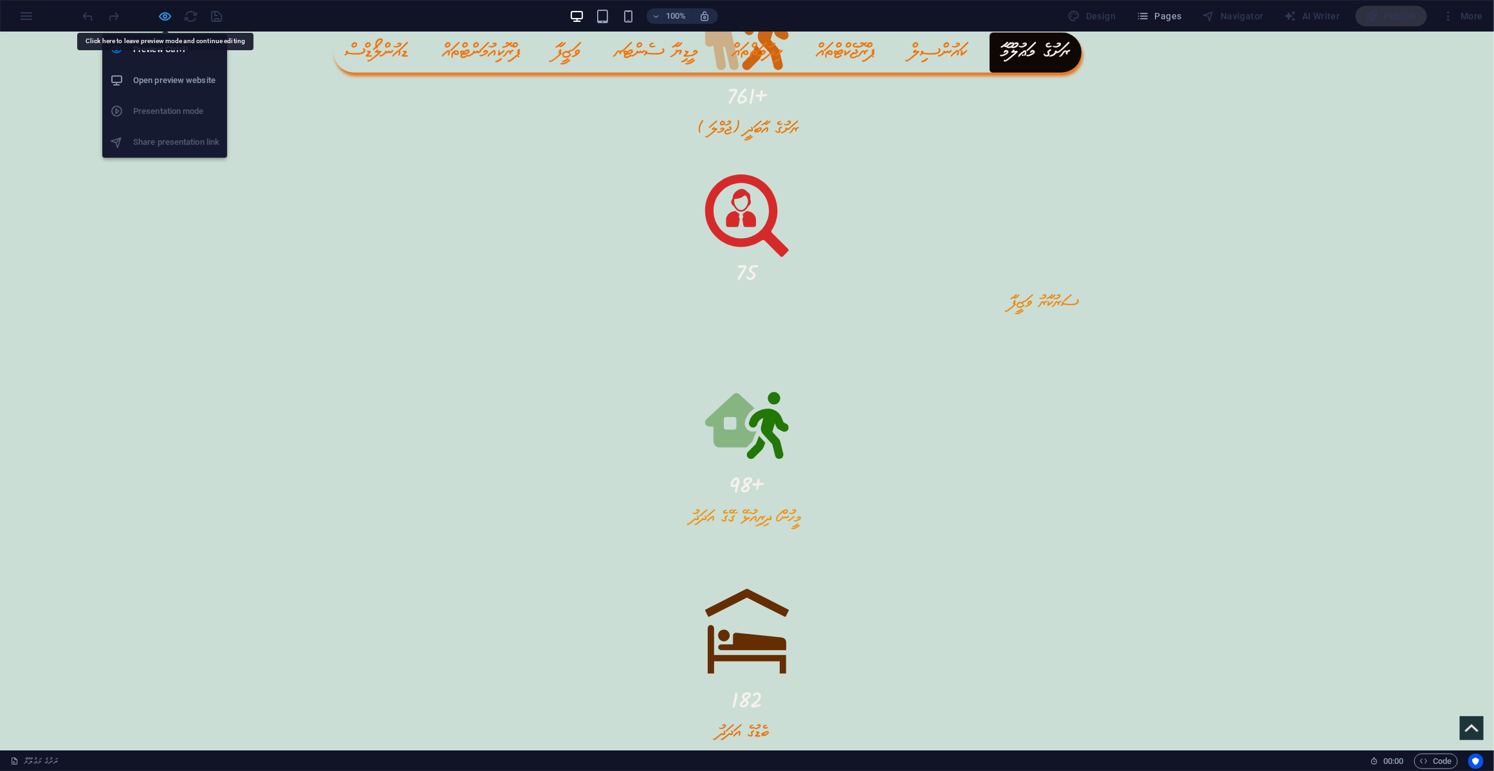
drag, startPoint x: 1172, startPoint y: 587, endPoint x: 162, endPoint y: 8, distance: 1164.7
click at [162, 9] on icon "button" at bounding box center [165, 16] width 15 height 15
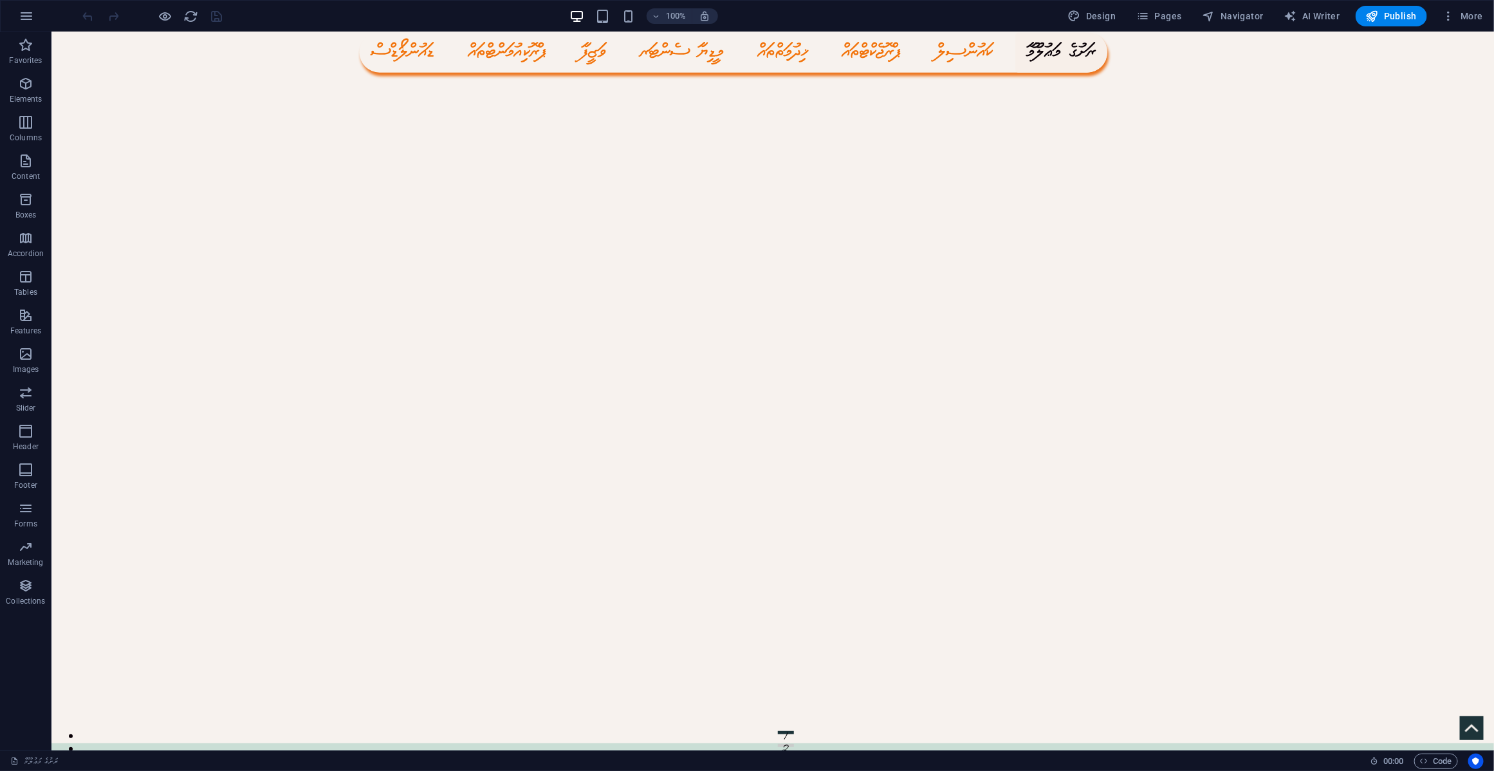
scroll to position [0, 0]
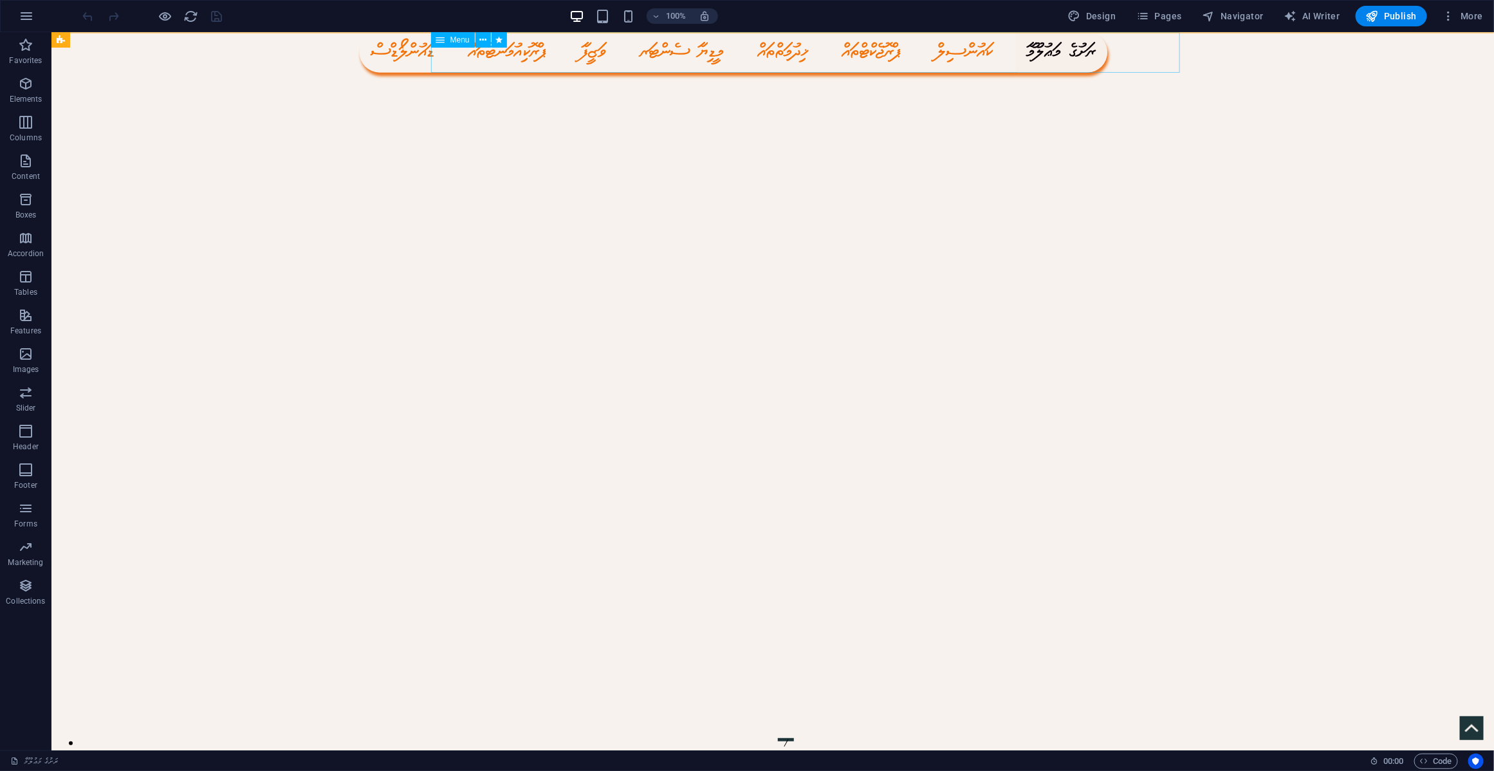
click at [777, 49] on nav "ޑައުންލޯޑްސް ޕްރޮކިއުމަންޓްތައް ވަޒީފާ މީޑިޔާ ސެންޓަރ ޚިދުމަތްތައް ޕްރޮޖެކްޓްތަ…" at bounding box center [733, 52] width 748 height 41
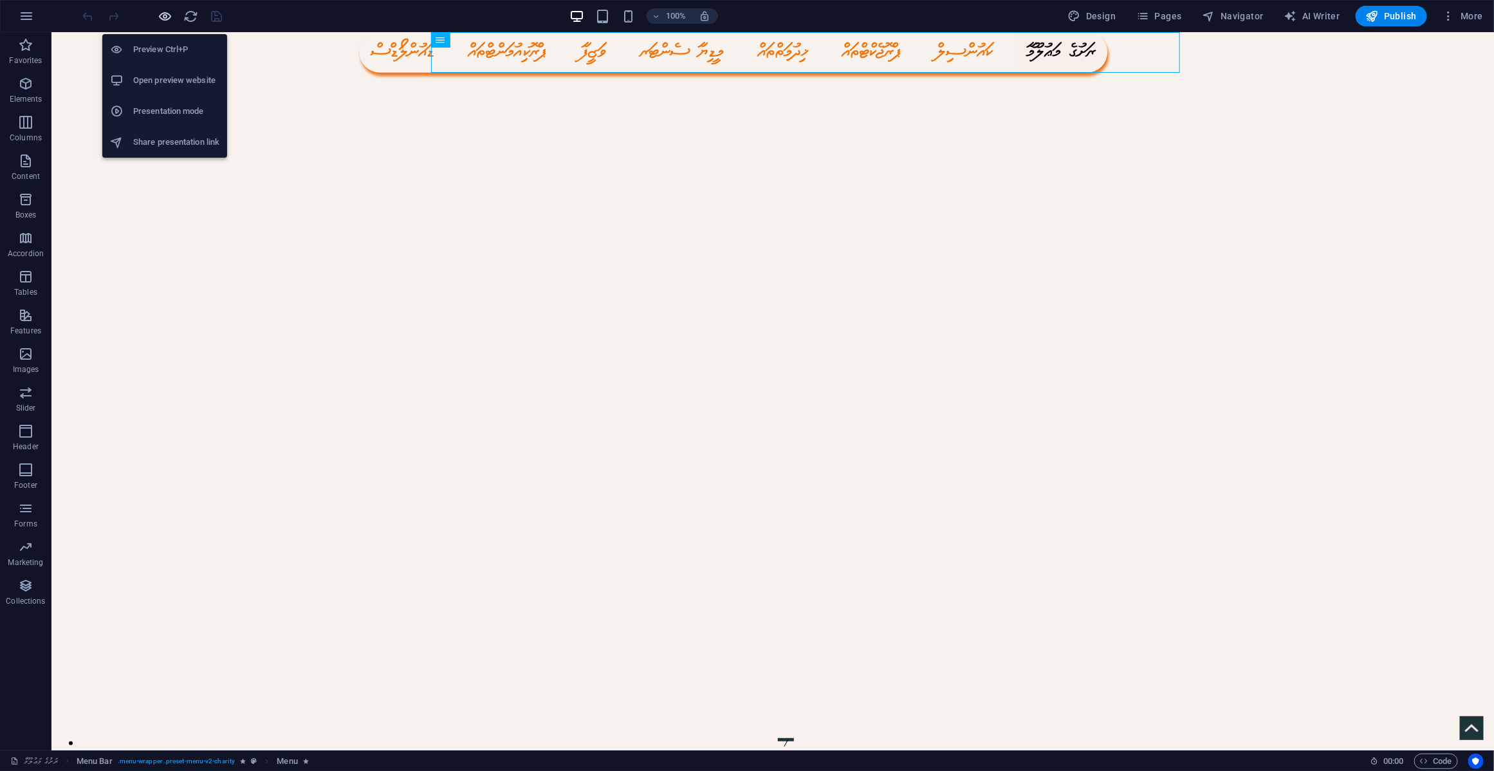
click at [169, 14] on icon "button" at bounding box center [165, 16] width 15 height 15
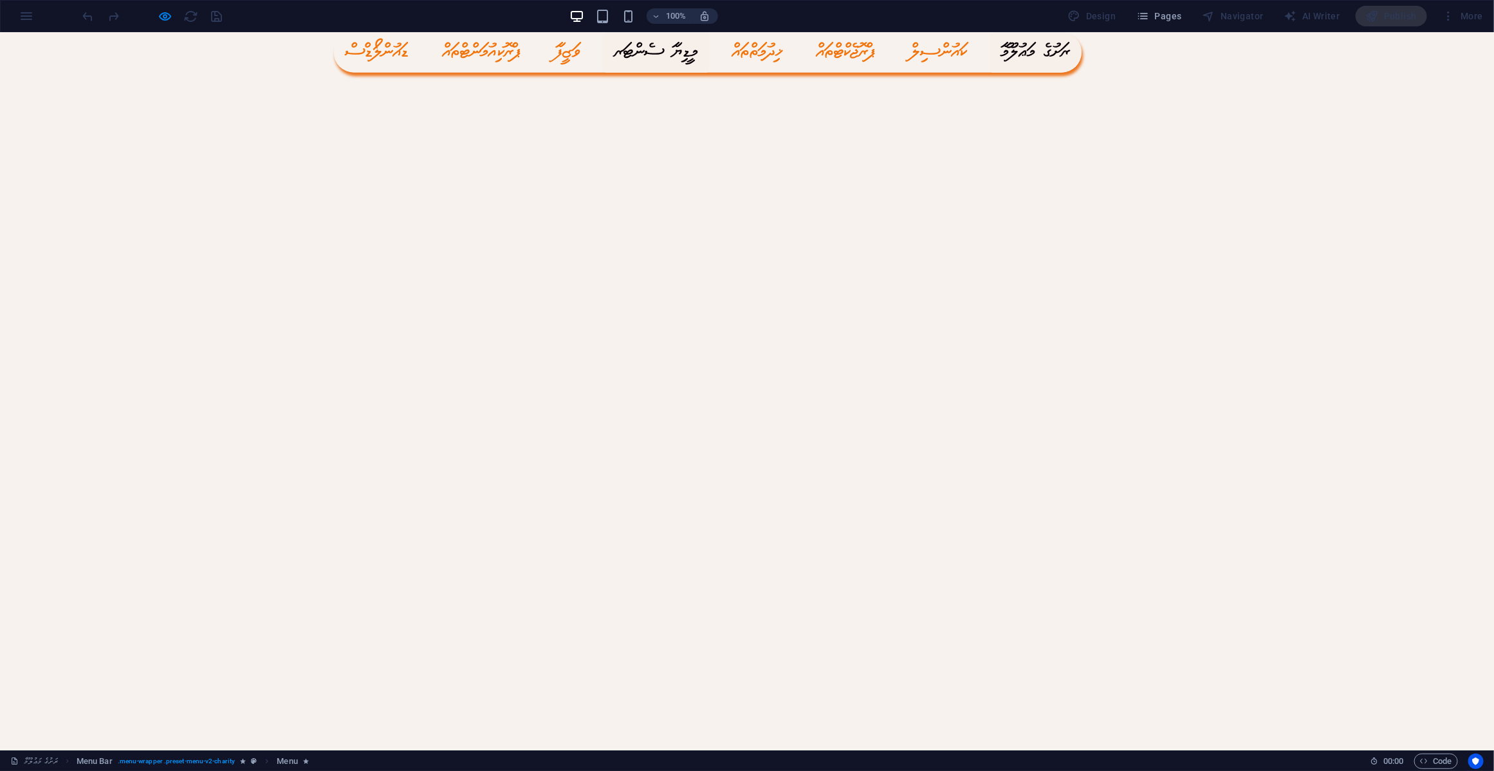
click at [710, 59] on link "މީޑިޔާ ސެންޓަރ" at bounding box center [657, 52] width 106 height 41
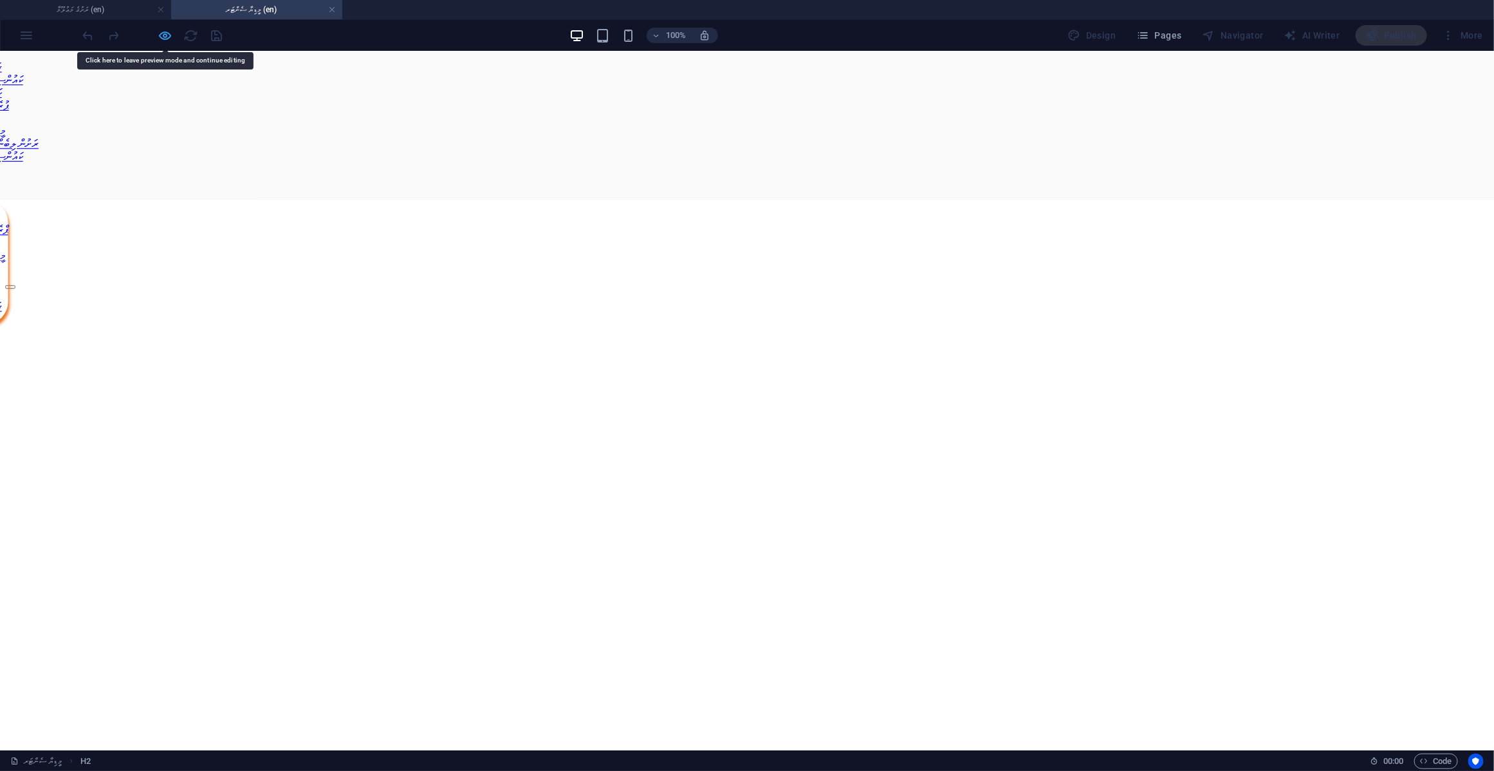
drag, startPoint x: 741, startPoint y: 121, endPoint x: 165, endPoint y: 31, distance: 583.5
click at [165, 31] on icon "button" at bounding box center [165, 35] width 15 height 15
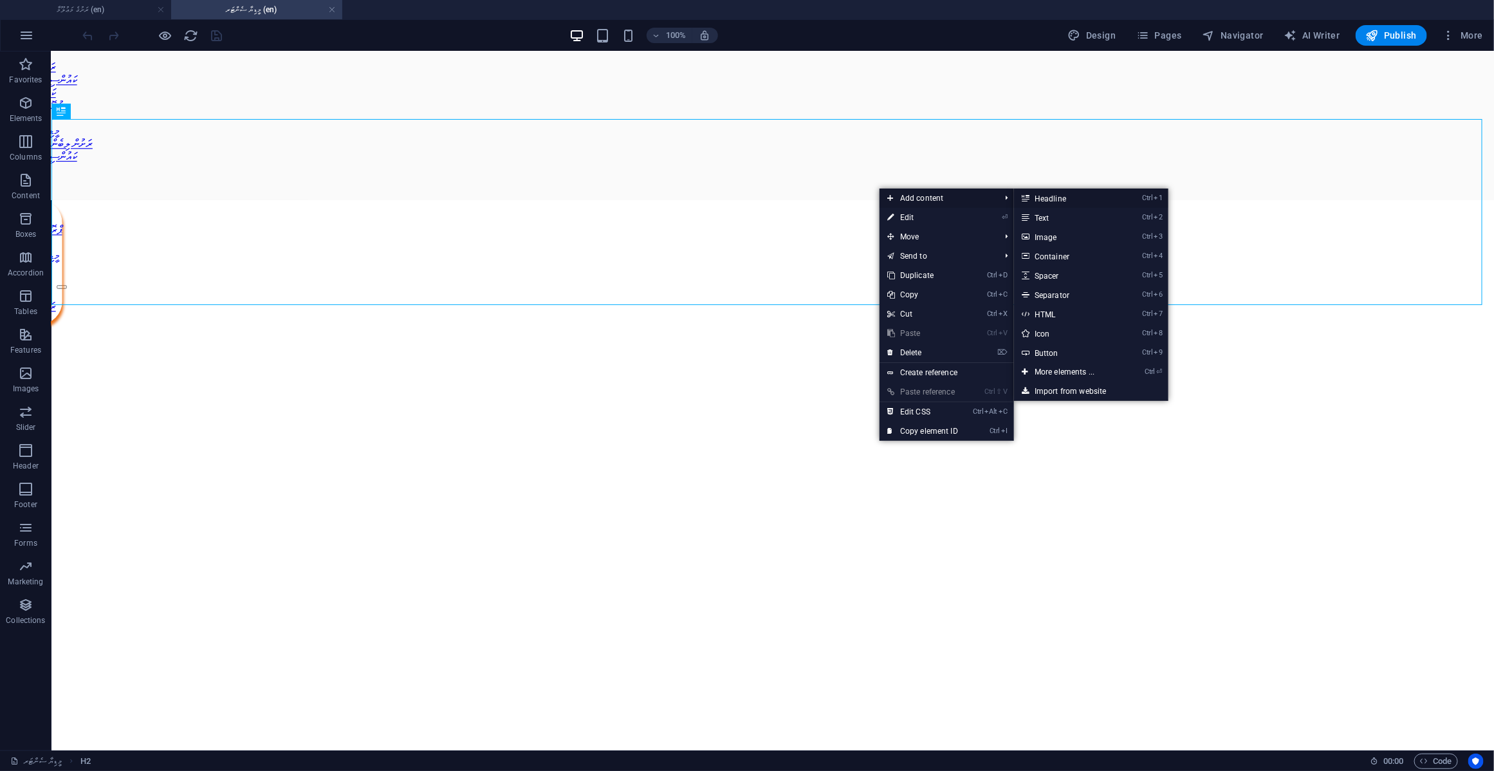
click at [1078, 196] on link "Ctrl 1 Headline" at bounding box center [1067, 198] width 106 height 19
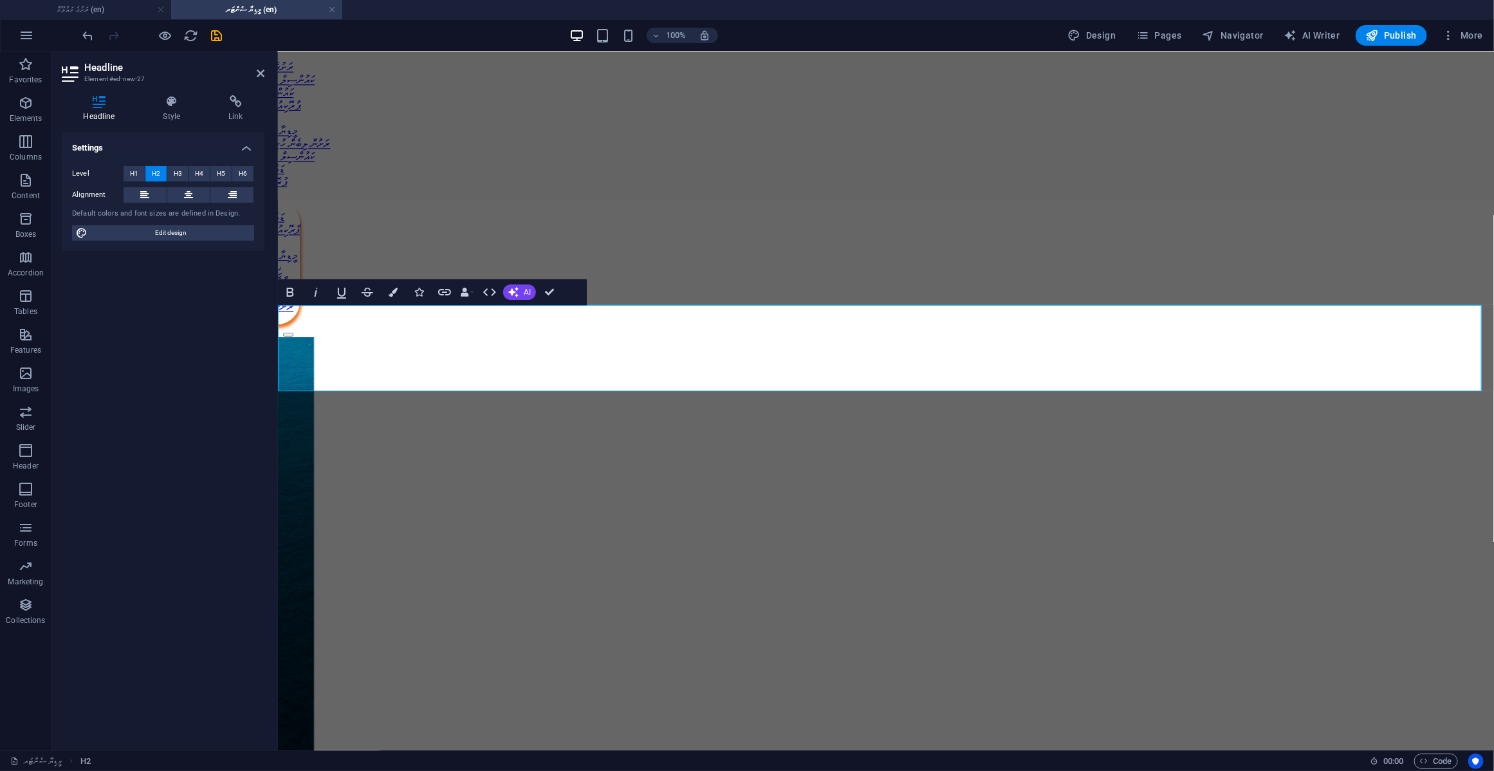
drag, startPoint x: 1132, startPoint y: 323, endPoint x: 558, endPoint y: 318, distance: 573.9
click at [558, 198] on h2 "​ކައުންސިލްގެ އިންފޮމޭޝަން އޮފިސަރ ‌" at bounding box center [885, 180] width 1206 height 35
click at [1112, 198] on h2 "​ކައުންސިލްގެ އިންފޮމޭޝަން އޮފިސަރ ‌" at bounding box center [885, 180] width 1206 height 35
click at [1194, 150] on div "​​​ ކައުންސިލްގެ މީޑިޔާ ސެންޓަރ" at bounding box center [885, 103] width 1206 height 94
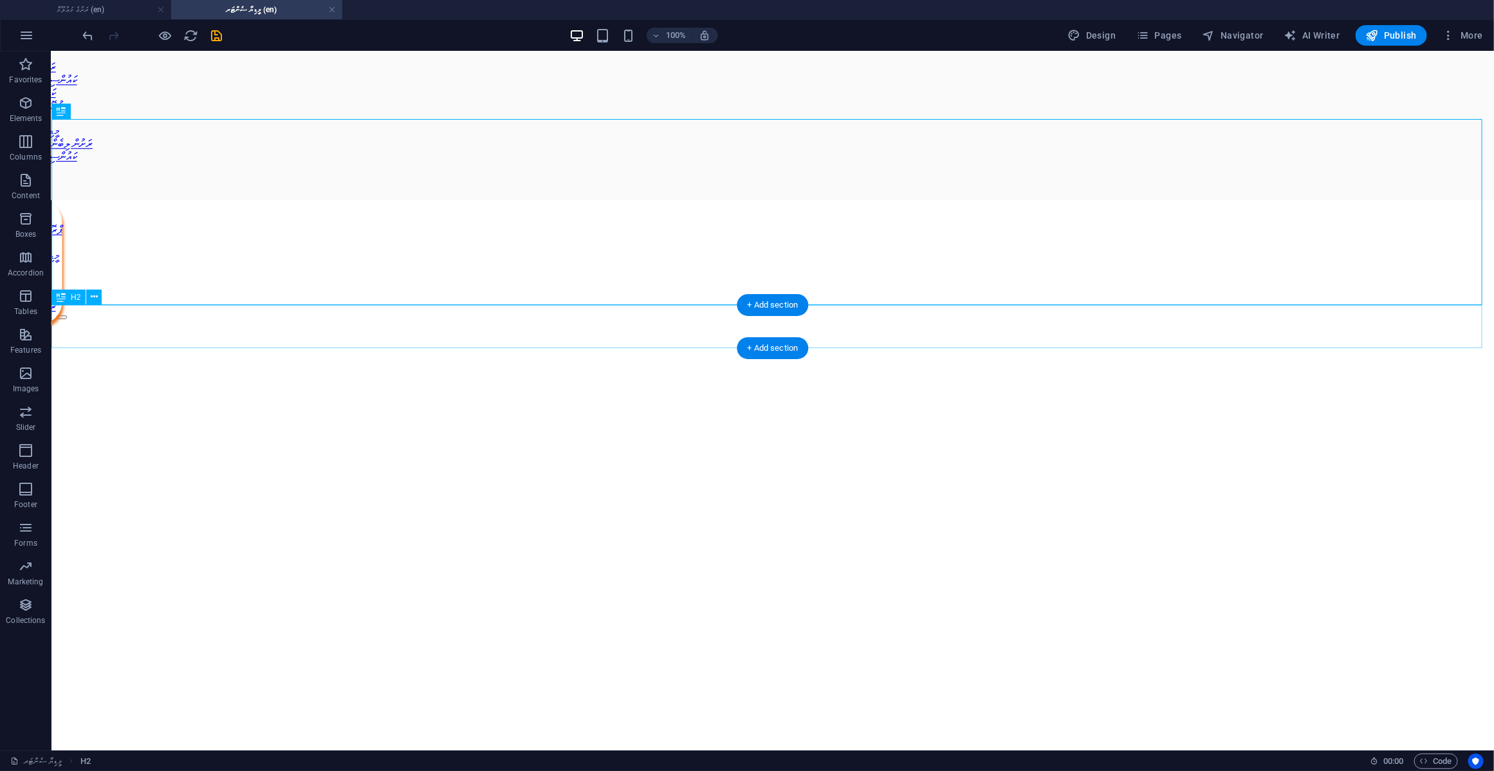
click at [904, 180] on div "ކައުންސިލްގެ އިންފޮމޭޝަން އޮފިސަރ" at bounding box center [772, 171] width 1432 height 17
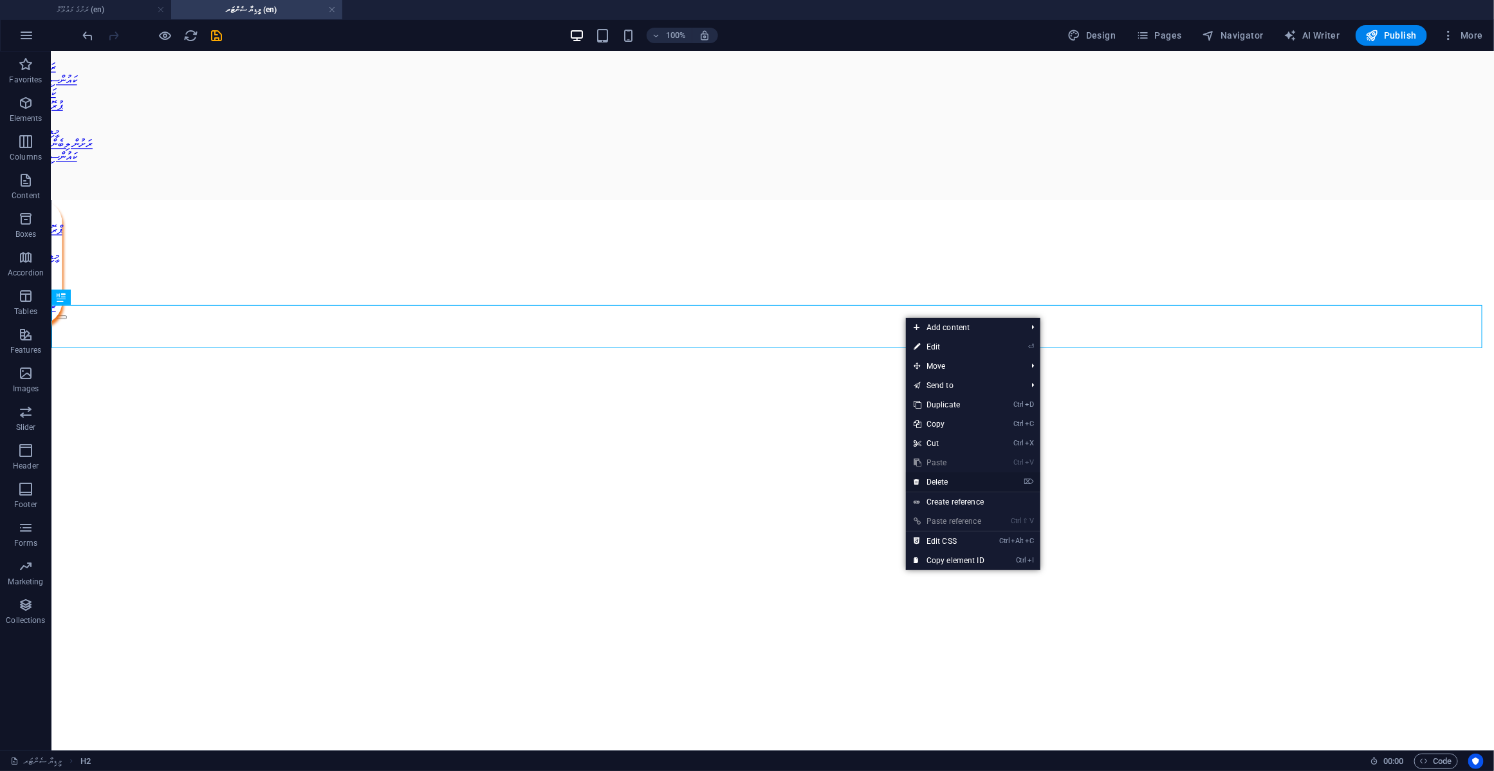
click at [934, 478] on link "⌦ Delete" at bounding box center [949, 481] width 86 height 19
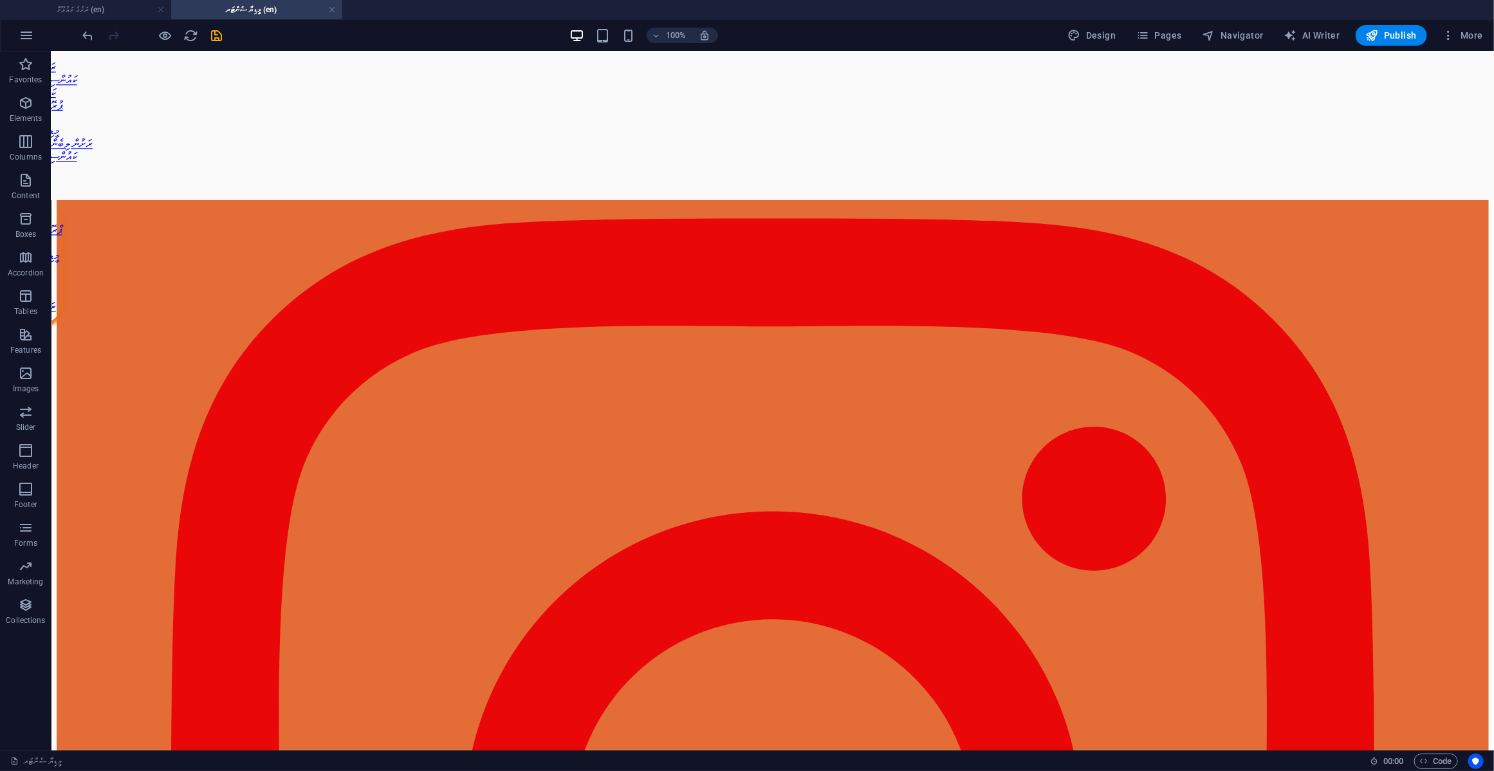
scroll to position [950, 0]
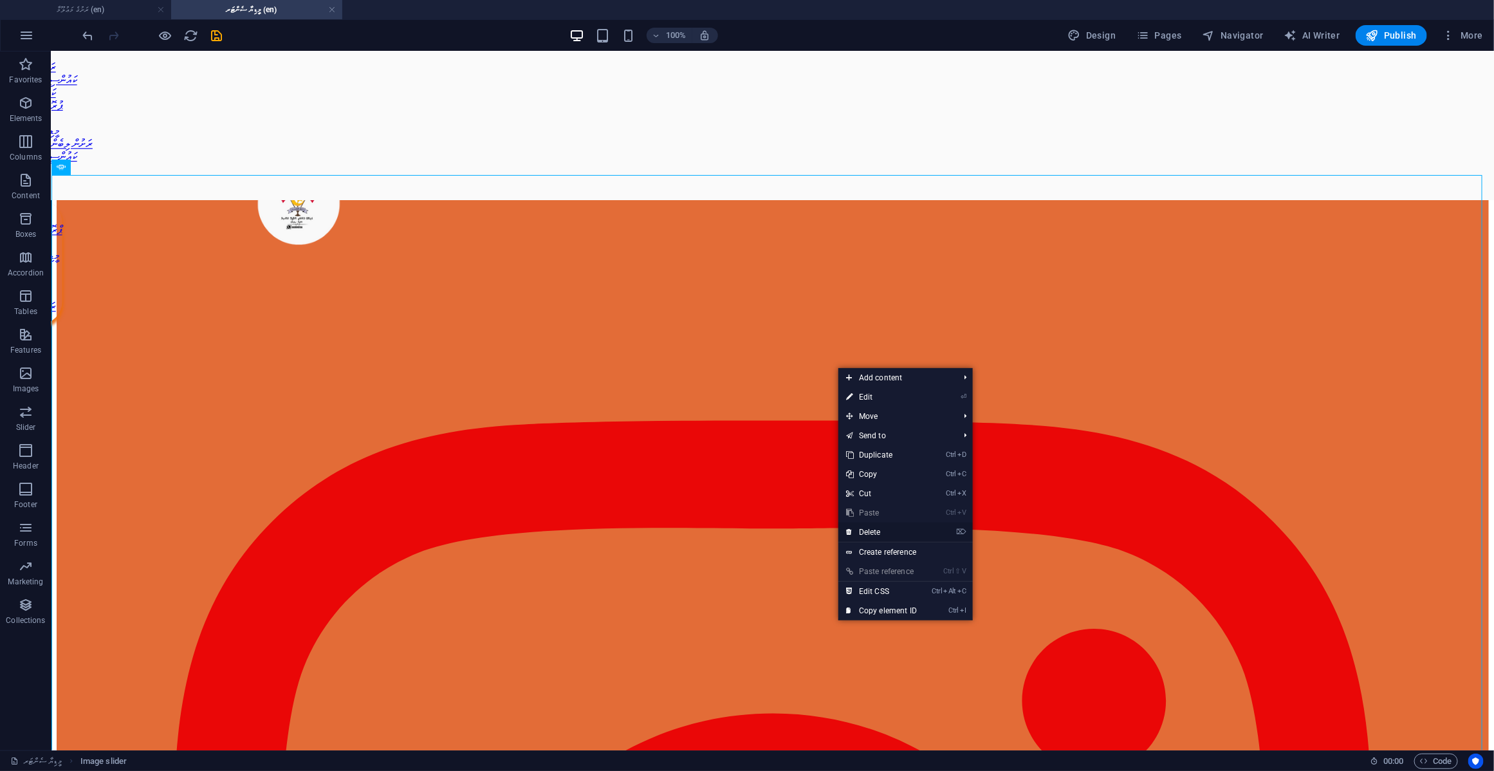
click at [880, 528] on link "⌦ Delete" at bounding box center [881, 531] width 86 height 19
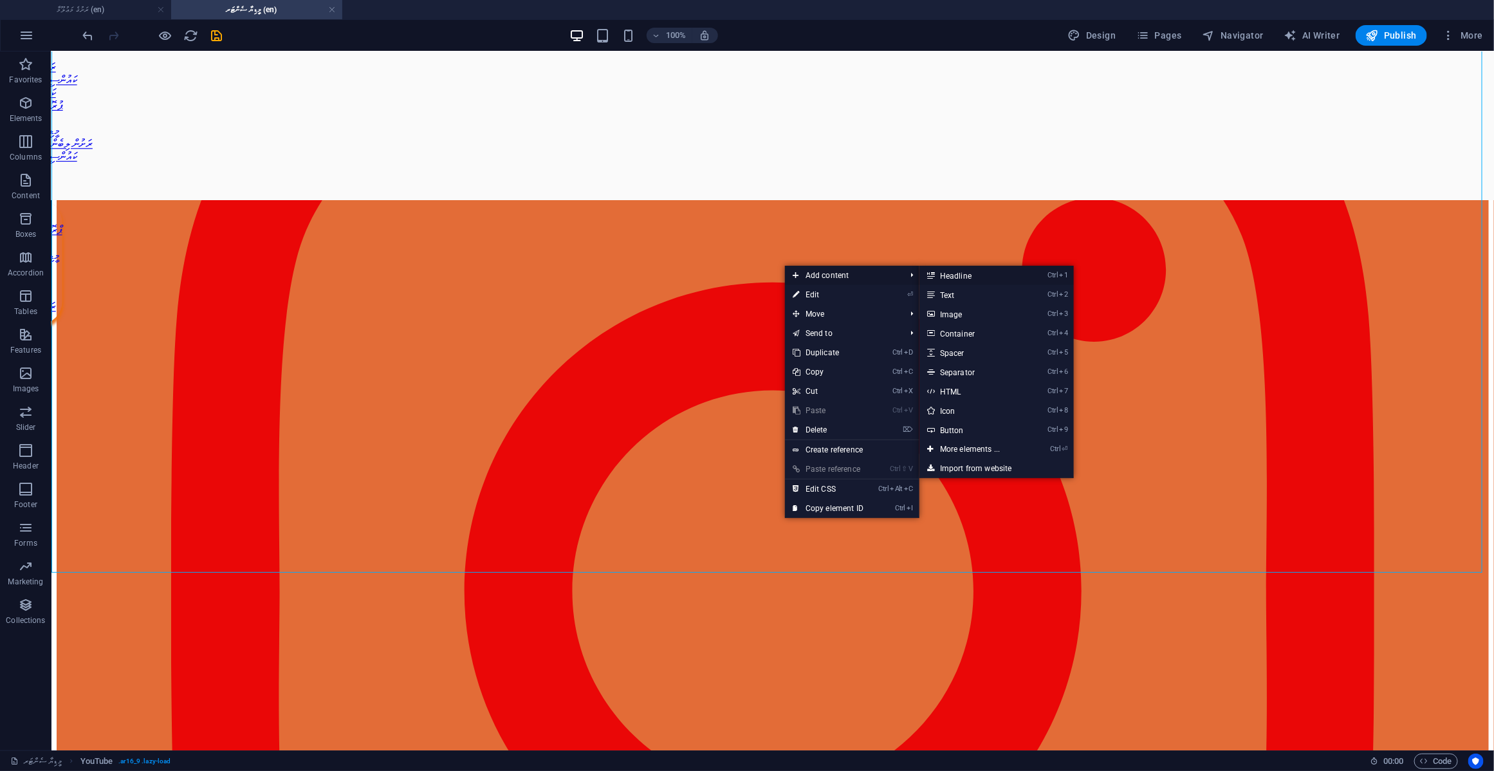
click at [970, 281] on link "Ctrl 1 Headline" at bounding box center [972, 275] width 106 height 19
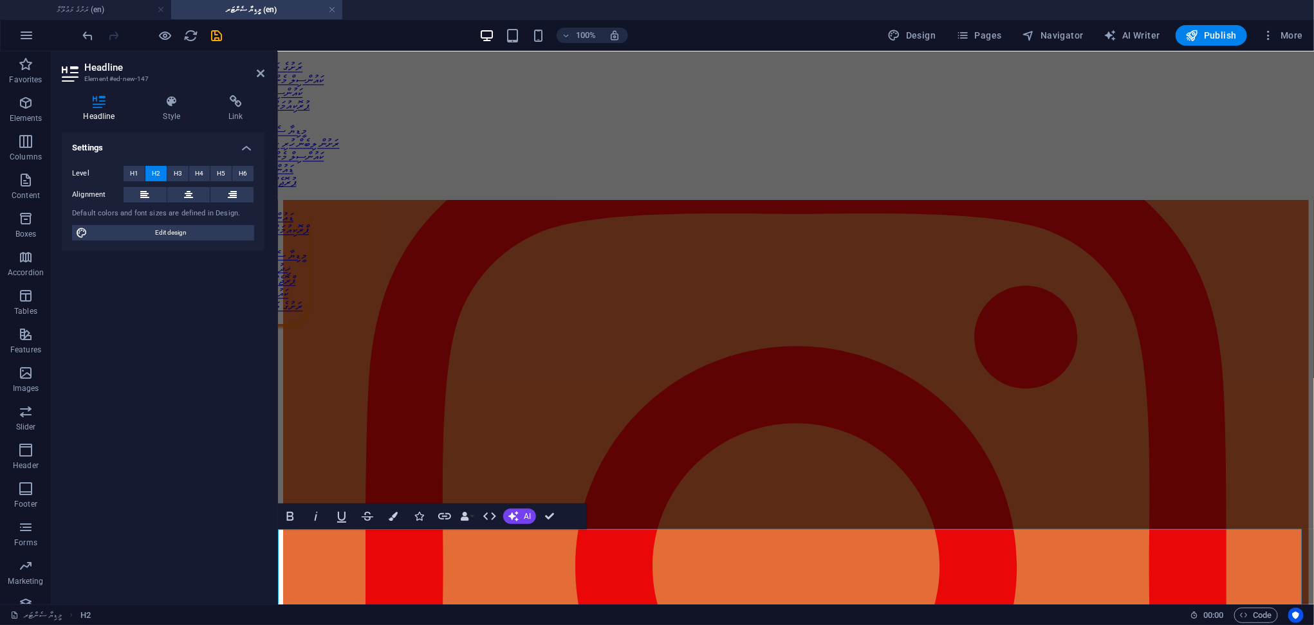
scroll to position [367, 0]
